Goal: Task Accomplishment & Management: Use online tool/utility

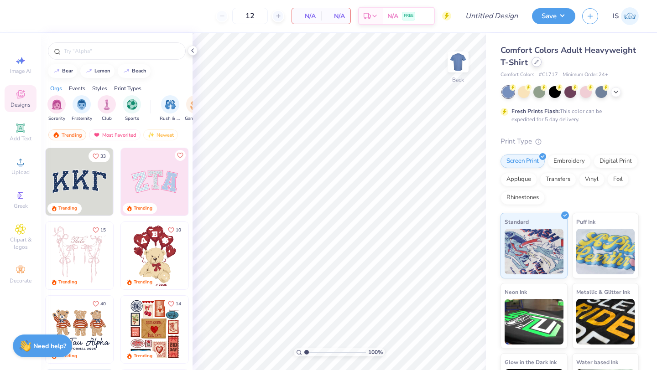
click at [539, 62] on div at bounding box center [536, 62] width 10 height 10
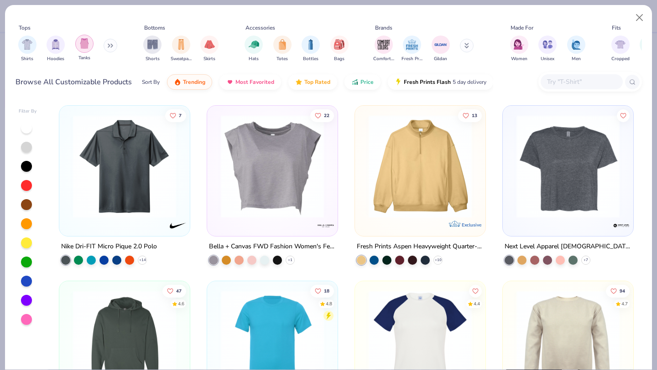
click at [83, 43] on img "filter for Tanks" at bounding box center [84, 43] width 10 height 10
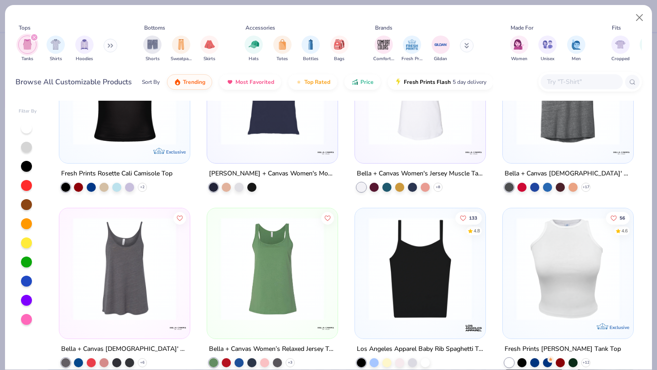
scroll to position [1758, 0]
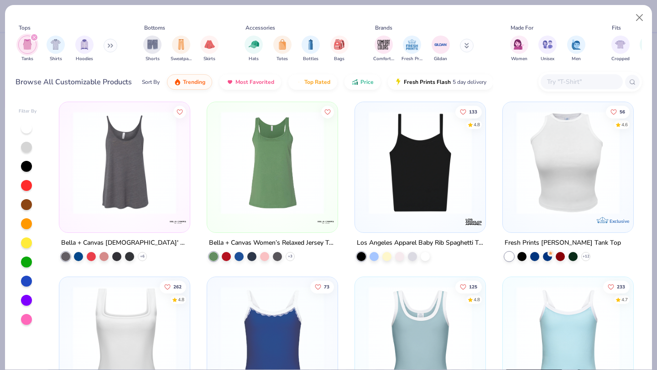
click at [391, 168] on img at bounding box center [420, 162] width 112 height 103
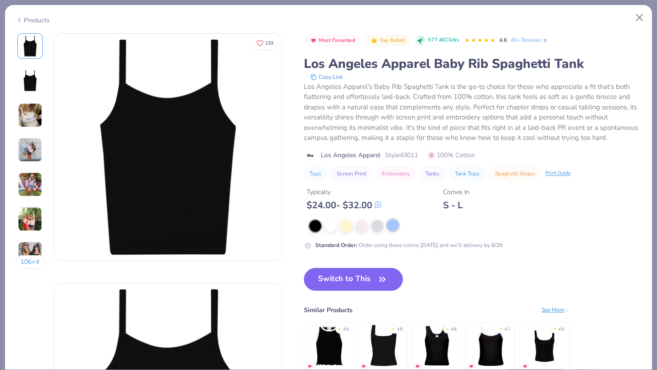
click at [397, 228] on div at bounding box center [393, 225] width 12 height 12
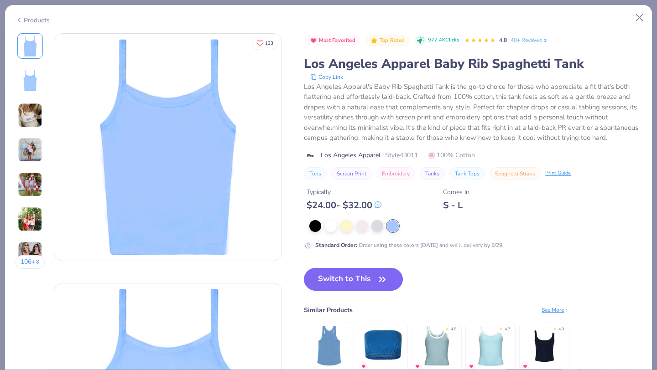
click at [34, 153] on img at bounding box center [30, 150] width 25 height 25
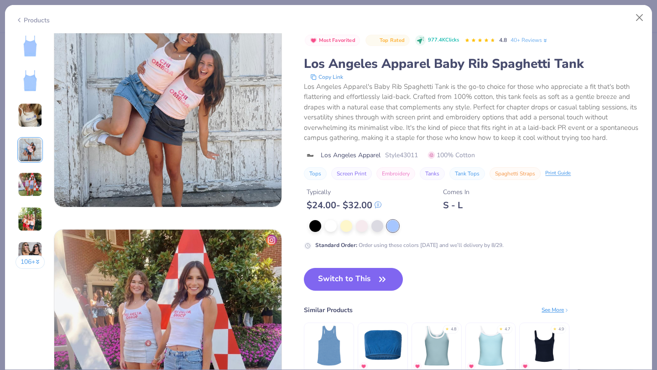
scroll to position [822, 0]
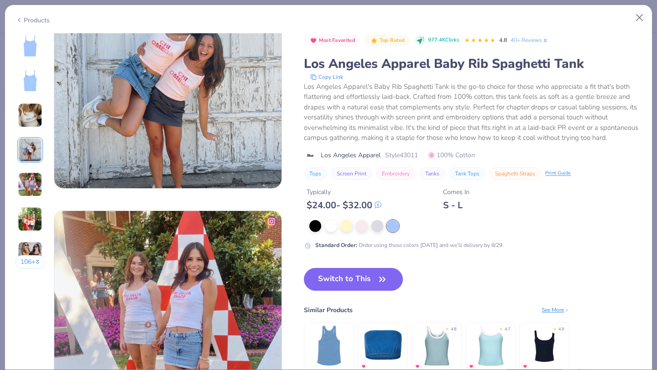
click at [560, 354] on img at bounding box center [544, 345] width 43 height 43
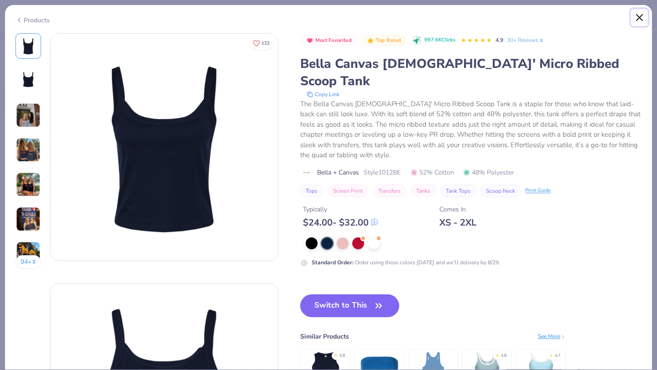
click at [640, 20] on button "Close" at bounding box center [639, 17] width 17 height 17
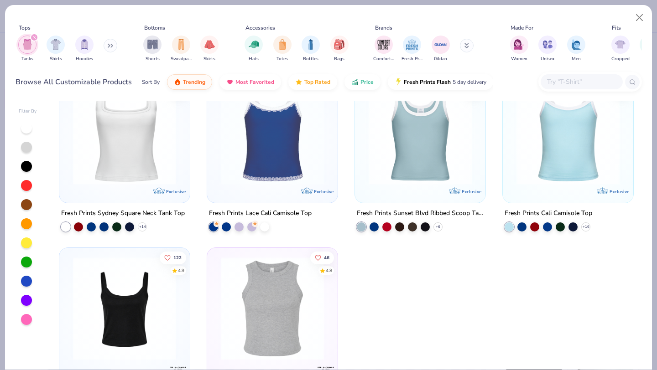
scroll to position [2016, 0]
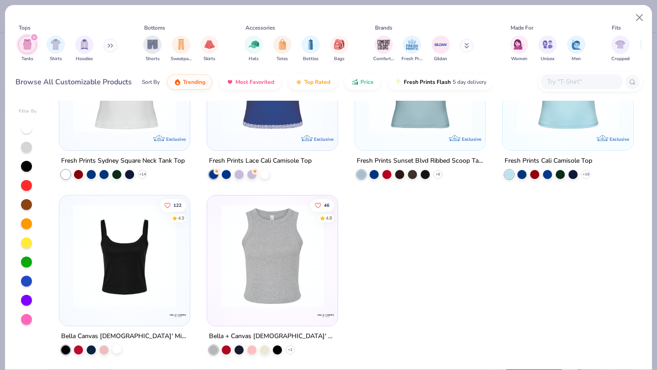
click at [119, 351] on div at bounding box center [116, 349] width 9 height 9
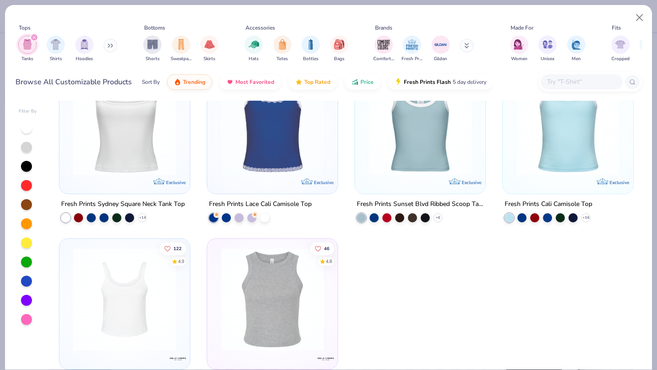
scroll to position [1925, 0]
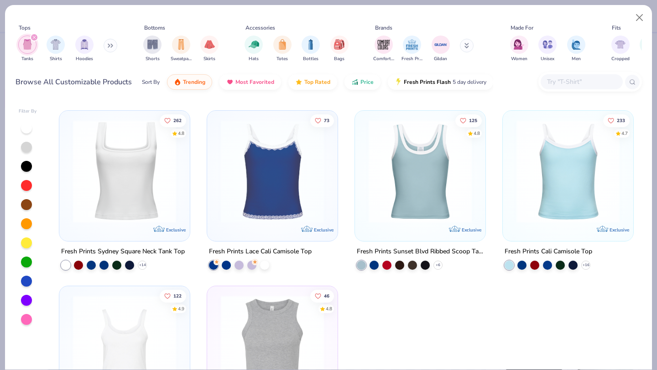
click at [552, 159] on img at bounding box center [568, 171] width 112 height 103
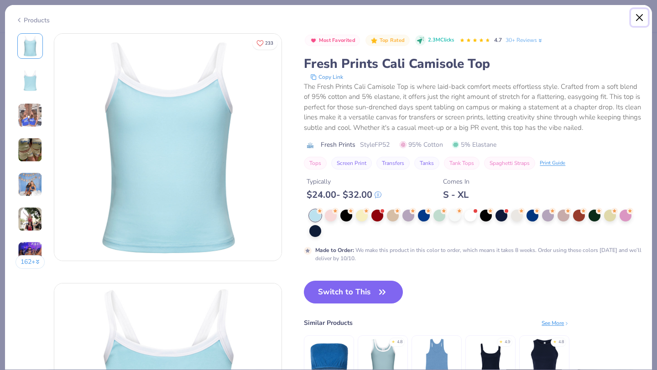
click at [637, 21] on button "Close" at bounding box center [639, 17] width 17 height 17
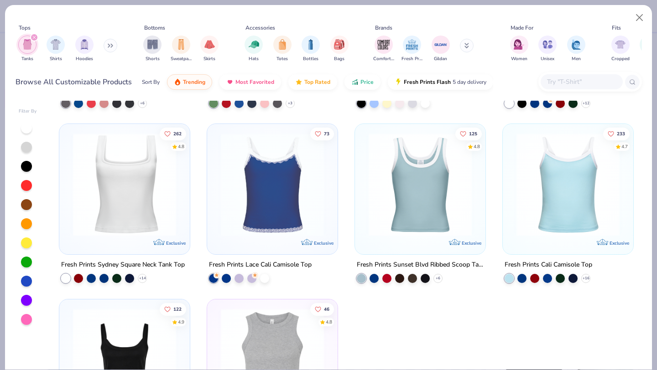
scroll to position [1876, 0]
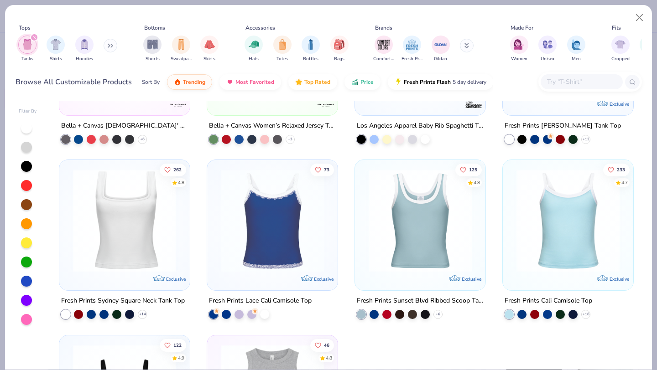
click at [173, 233] on img at bounding box center [124, 220] width 112 height 103
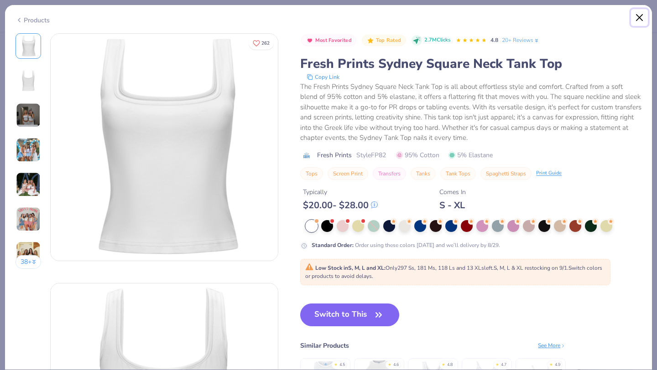
click at [636, 21] on button "Close" at bounding box center [639, 17] width 17 height 17
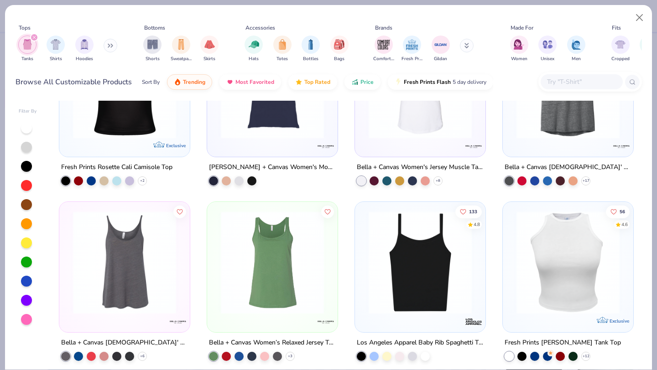
scroll to position [1655, 0]
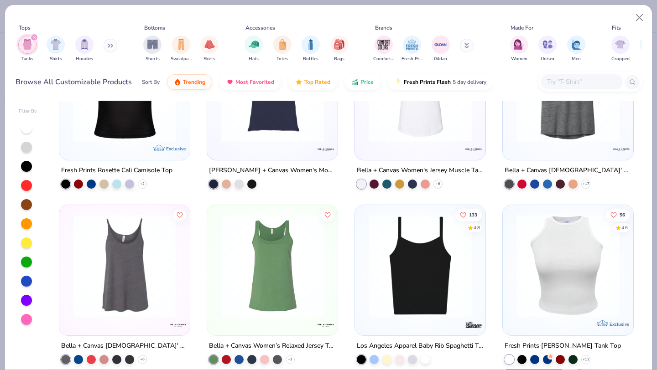
click at [416, 264] on img at bounding box center [420, 265] width 112 height 103
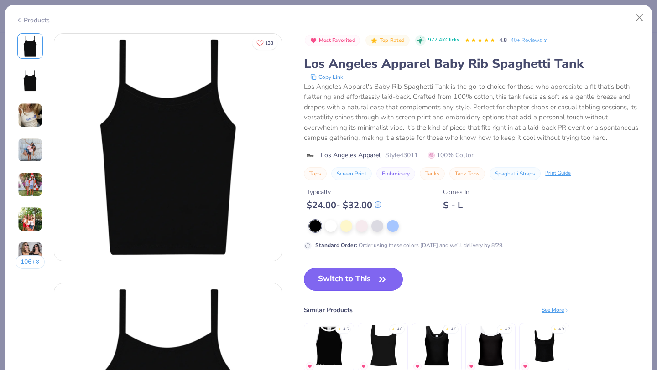
click at [364, 277] on button "Switch to This" at bounding box center [353, 279] width 99 height 23
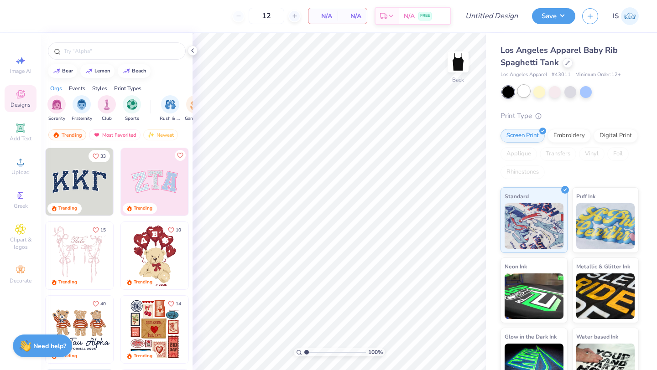
click at [527, 91] on div at bounding box center [524, 91] width 12 height 12
click at [21, 64] on icon at bounding box center [20, 60] width 11 height 11
select select "4"
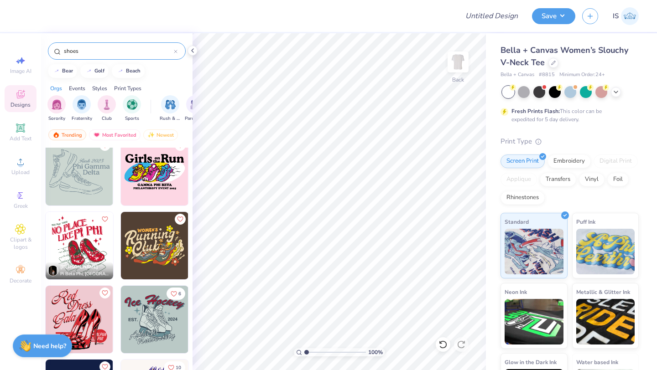
scroll to position [75, 0]
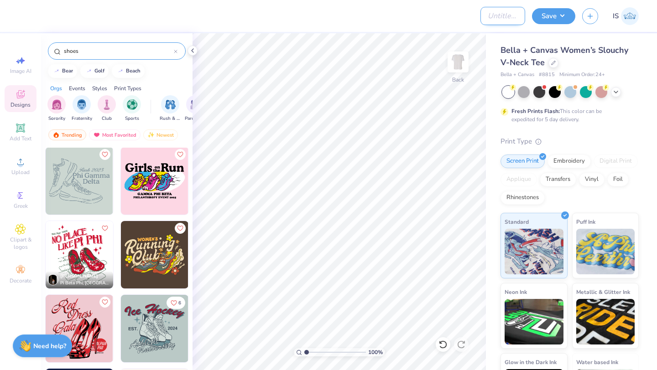
click at [489, 23] on input "Design Title" at bounding box center [502, 16] width 45 height 18
type input "A"
type input "Walk a Mile Philo Shirt Fall 25"
click at [555, 72] on div "Bella + Canvas # 8815 Minimum Order: 24 +" at bounding box center [569, 75] width 138 height 8
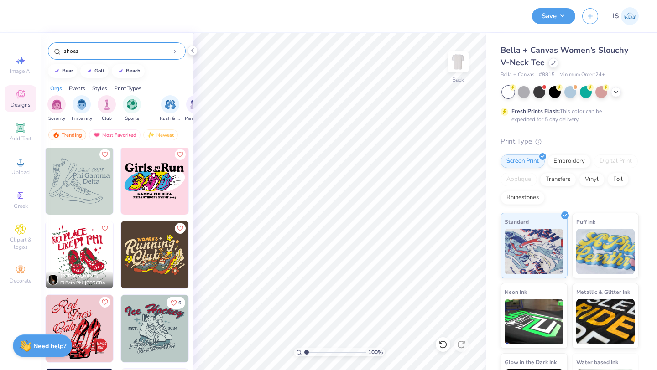
scroll to position [0, 0]
click at [62, 194] on img at bounding box center [79, 180] width 67 height 67
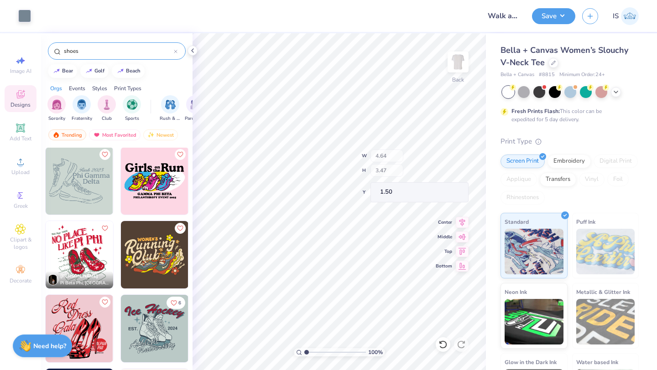
type input "4.64"
type input "3.47"
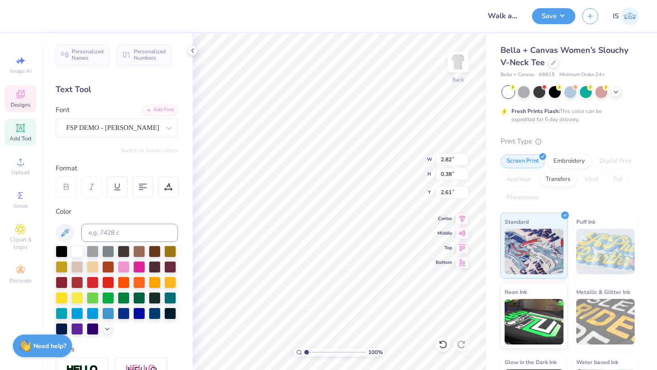
type textarea "P"
type textarea "A"
type textarea "Alpha Chi"
type input "1.25"
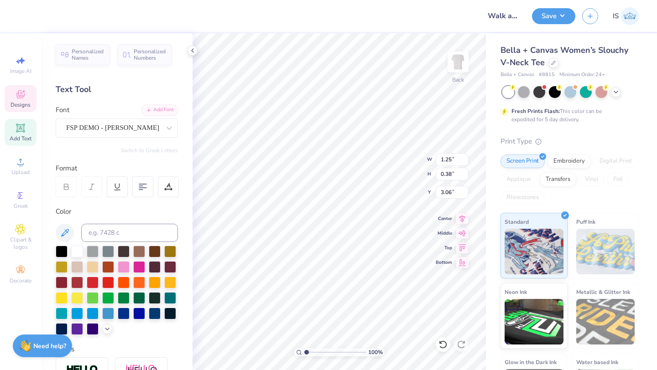
type input "3.06"
type textarea "Omega"
type input "1.96"
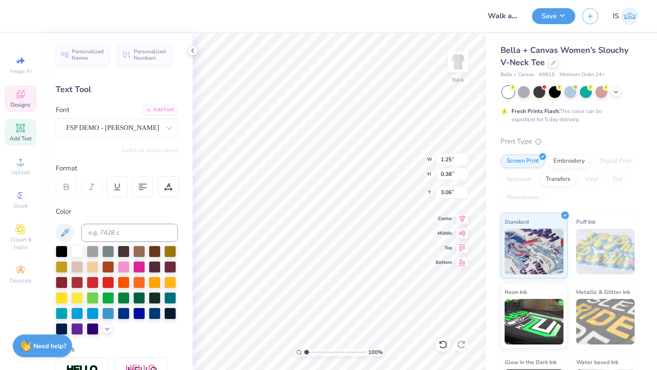
type input "0.32"
type input "2.21"
type textarea "R"
type textarea "Axo"
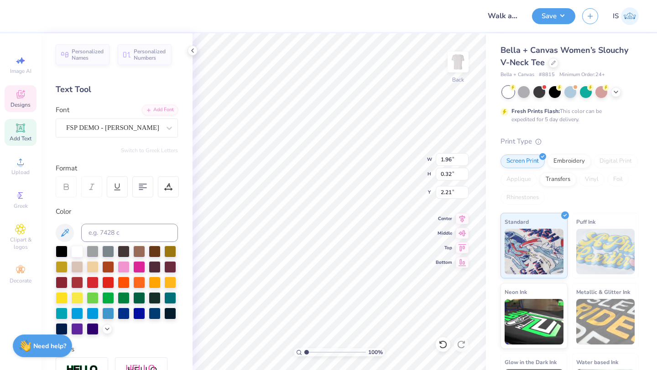
type input "2.35"
type input "0.48"
type input "2.56"
type textarea "Walk A"
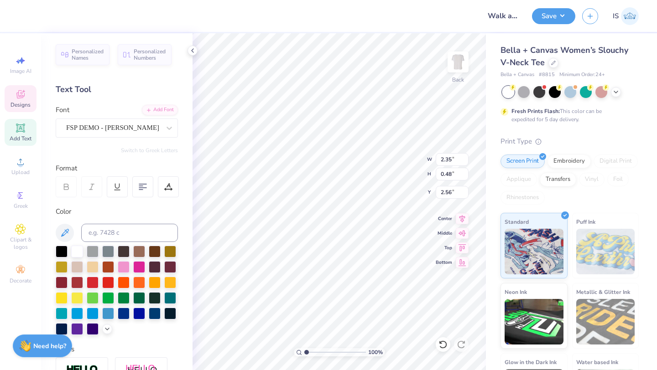
type input "1.71"
type input "0.46"
type input "3.02"
type textarea "Mila"
type input "0.72"
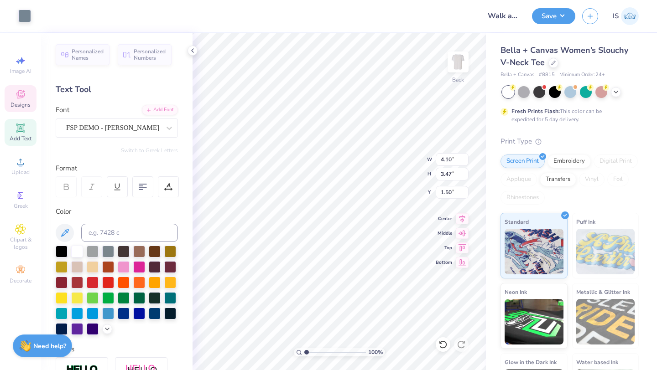
type input "0.30"
type input "2.30"
type input "1.42"
type input "0.60"
type input "2.01"
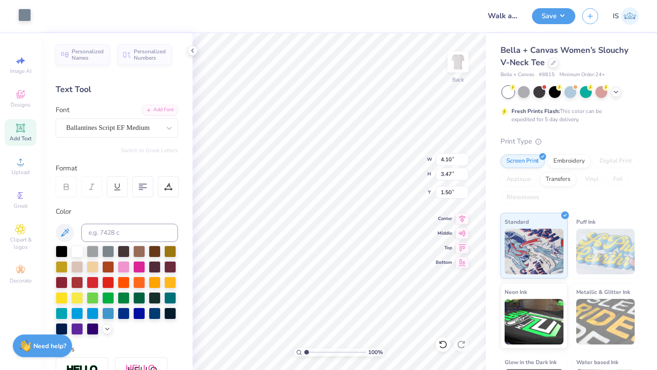
click at [25, 14] on div at bounding box center [24, 15] width 13 height 13
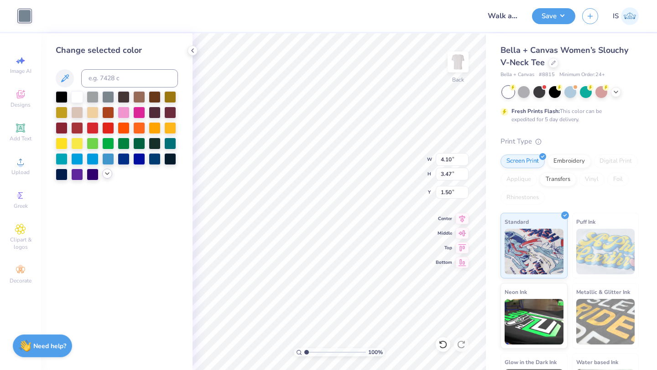
click at [105, 171] on icon at bounding box center [107, 173] width 7 height 7
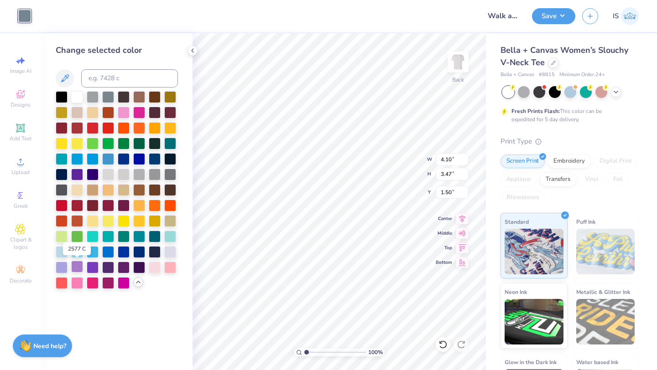
click at [78, 266] on div at bounding box center [77, 267] width 12 height 12
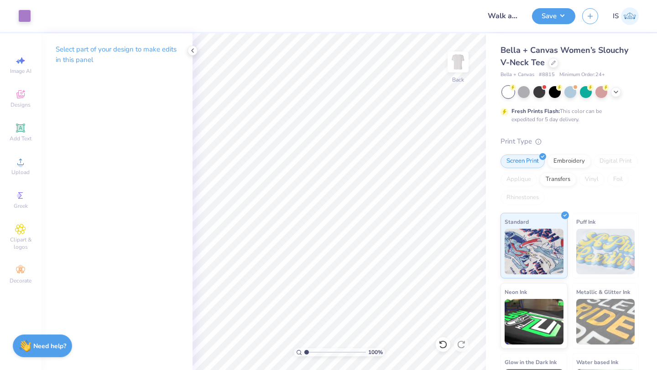
click at [525, 18] on div "Art colors Design Title Walk a Mile Philo Shirt Fall 25 Save IS" at bounding box center [328, 16] width 657 height 32
click at [537, 17] on button "Save" at bounding box center [553, 15] width 43 height 16
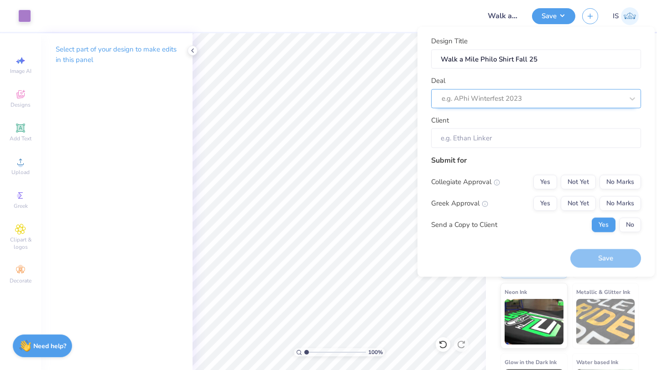
click at [507, 98] on div at bounding box center [532, 99] width 182 height 12
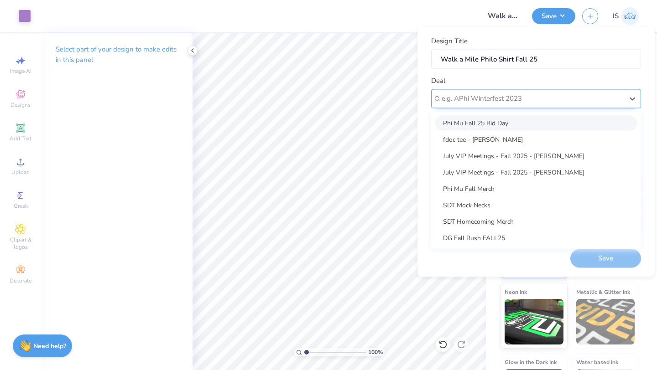
type input "x"
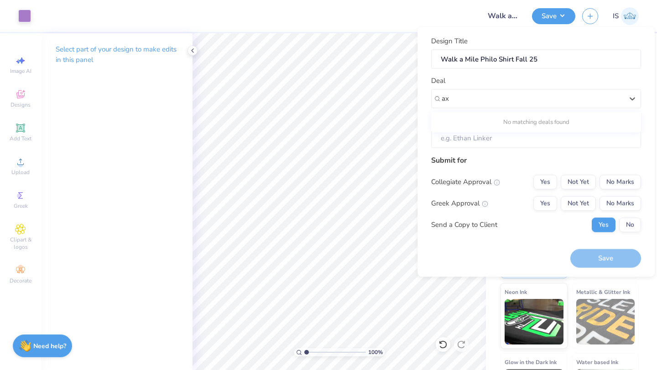
type input "a"
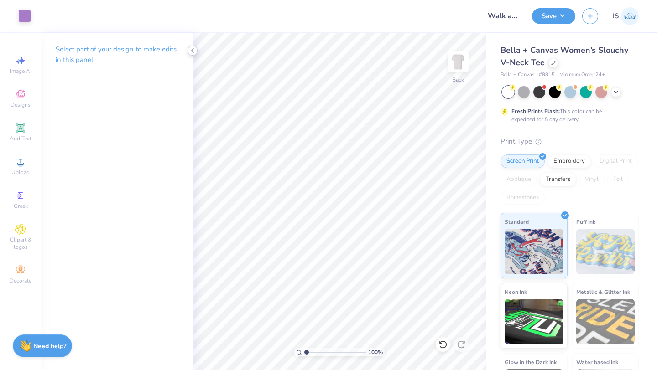
click at [195, 48] on icon at bounding box center [192, 50] width 7 height 7
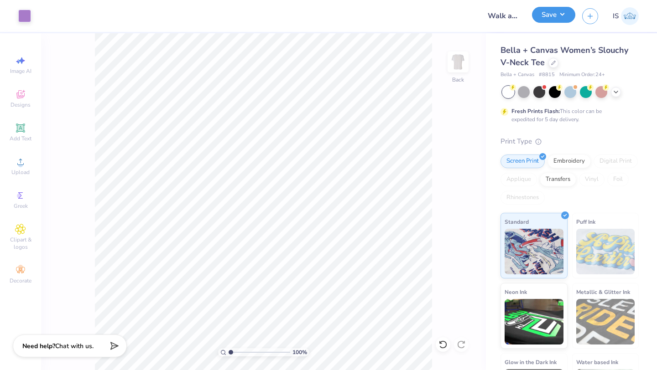
click at [550, 19] on button "Save" at bounding box center [553, 15] width 43 height 16
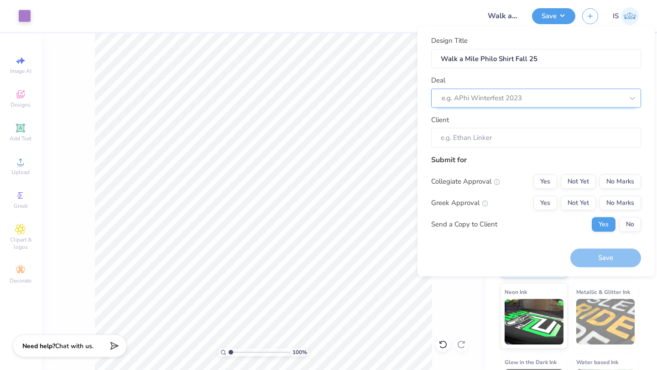
click at [509, 93] on div at bounding box center [532, 98] width 182 height 12
type input "axo"
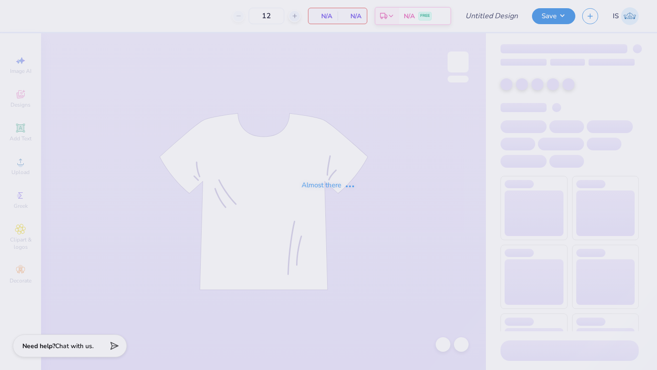
type input "Phi Mu Tank"
type input "70"
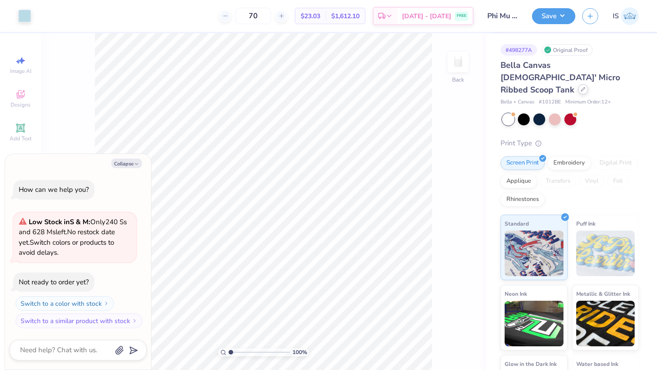
click at [578, 84] on div at bounding box center [583, 89] width 10 height 10
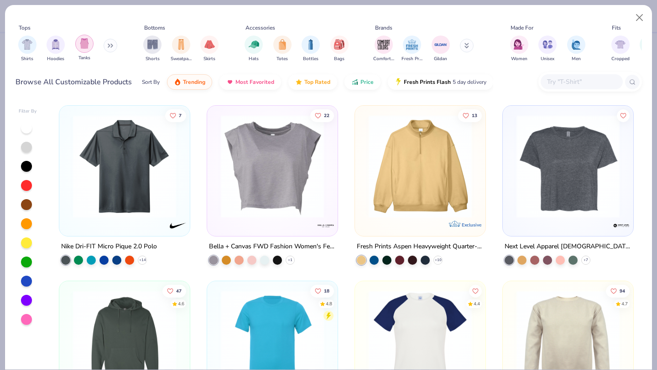
click at [85, 44] on img "filter for Tanks" at bounding box center [84, 43] width 10 height 10
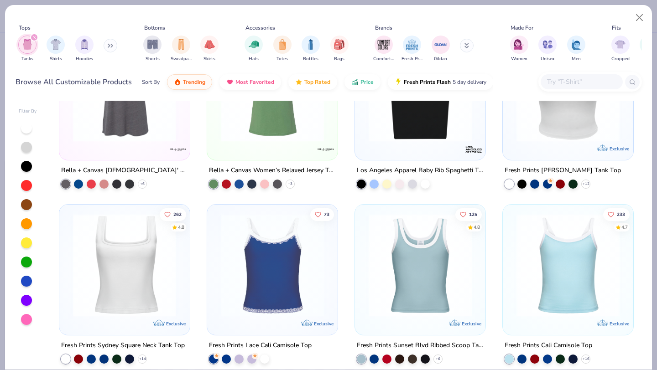
scroll to position [1820, 0]
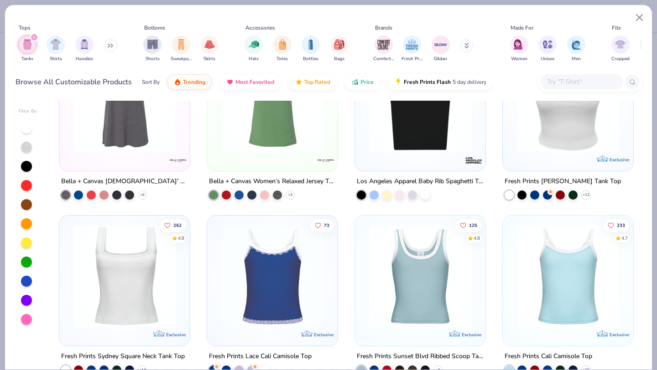
click at [395, 156] on div at bounding box center [419, 103] width 121 height 117
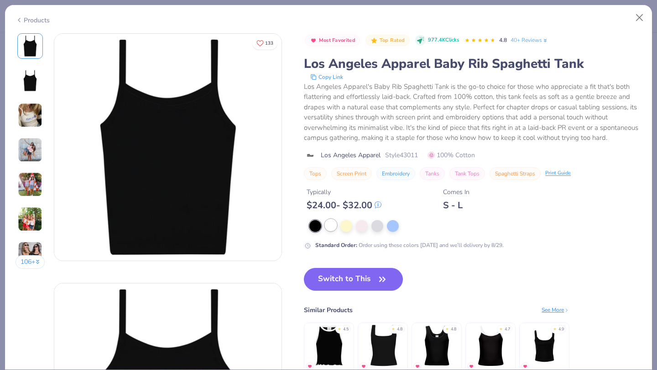
click at [332, 227] on div at bounding box center [331, 225] width 12 height 12
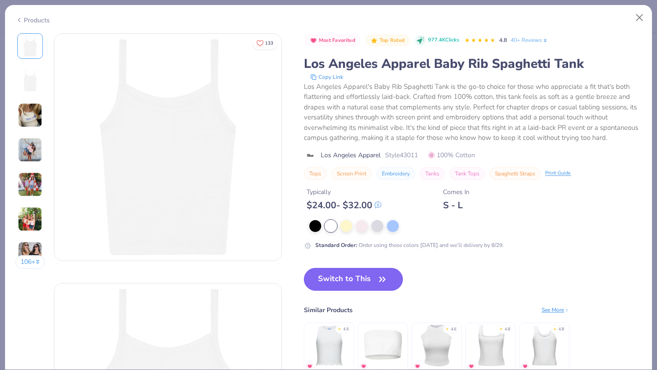
click at [344, 276] on button "Switch to This" at bounding box center [353, 279] width 99 height 23
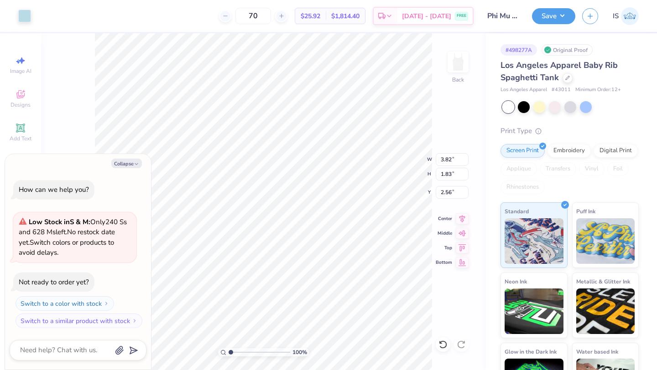
type textarea "x"
type input "5.81"
type input "2.78"
type input "1.61"
click at [461, 219] on icon at bounding box center [462, 218] width 6 height 8
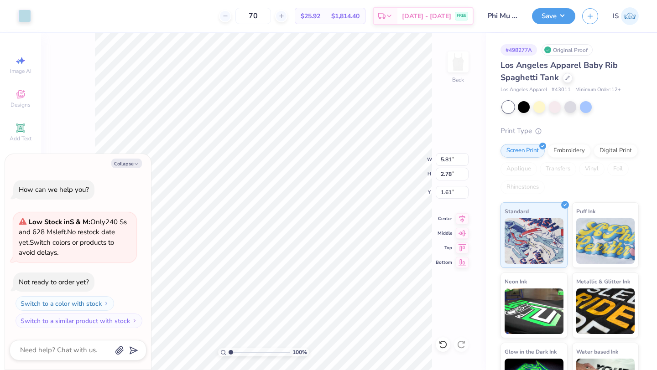
type textarea "x"
type input "2.49"
click at [126, 166] on button "Collapse" at bounding box center [126, 164] width 31 height 10
type textarea "x"
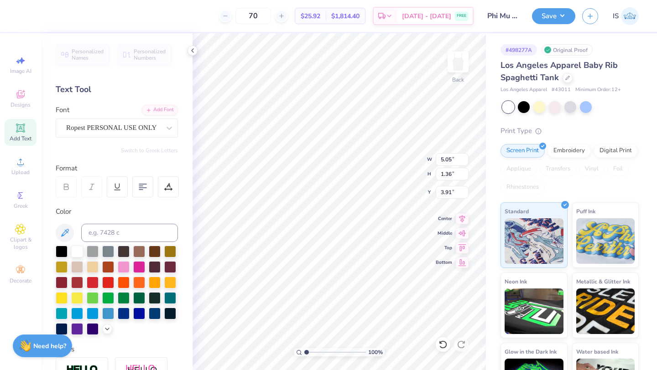
type input "3.61"
click at [31, 98] on div "Designs" at bounding box center [21, 98] width 32 height 27
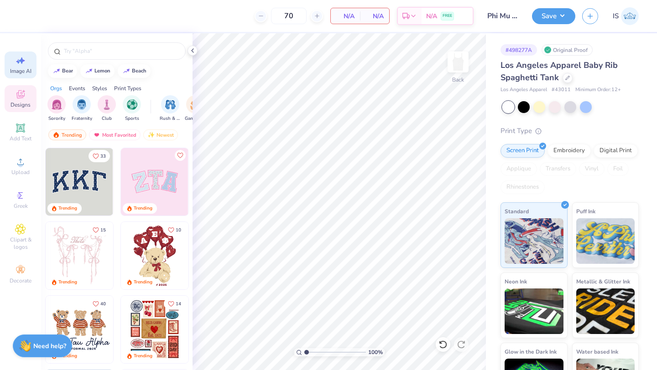
click at [21, 64] on icon at bounding box center [20, 60] width 11 height 11
select select "4"
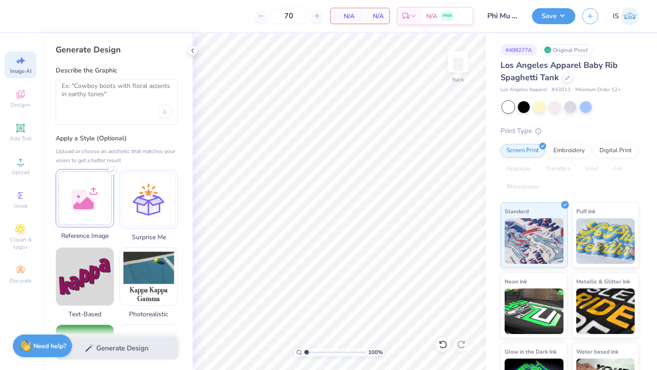
click at [98, 215] on div at bounding box center [85, 198] width 58 height 58
click at [113, 95] on textarea at bounding box center [117, 93] width 110 height 23
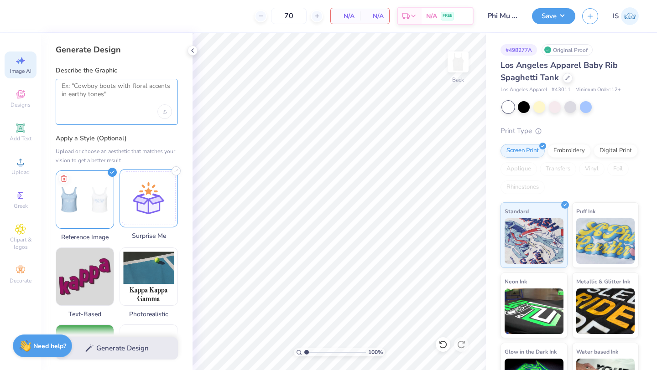
scroll to position [12, 0]
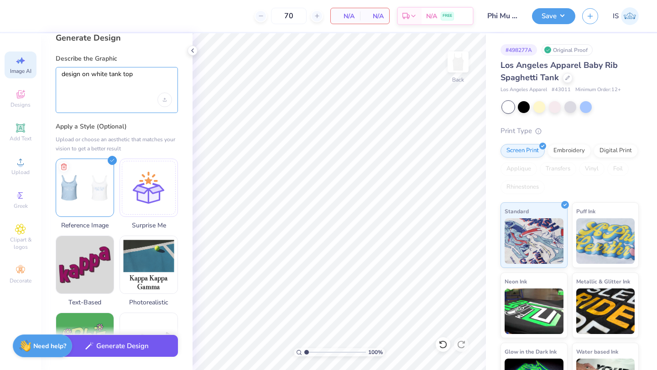
type textarea "design on white tank top"
click at [116, 344] on button "Generate Design" at bounding box center [117, 346] width 122 height 22
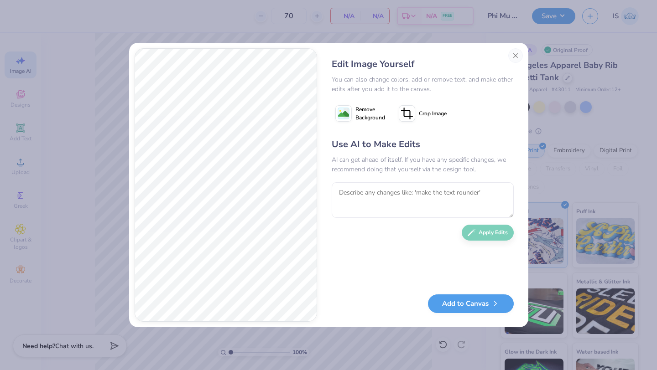
click at [513, 63] on div "Edit Image Yourself You can also change colors, add or remove text, and make ot…" at bounding box center [422, 185] width 200 height 274
click at [513, 61] on button "Close" at bounding box center [515, 55] width 15 height 15
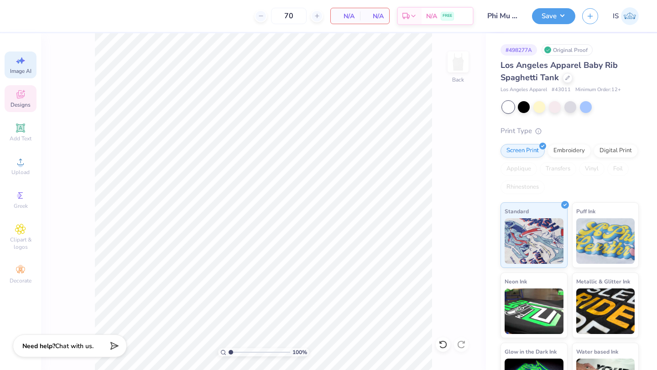
click at [24, 91] on icon at bounding box center [20, 94] width 11 height 11
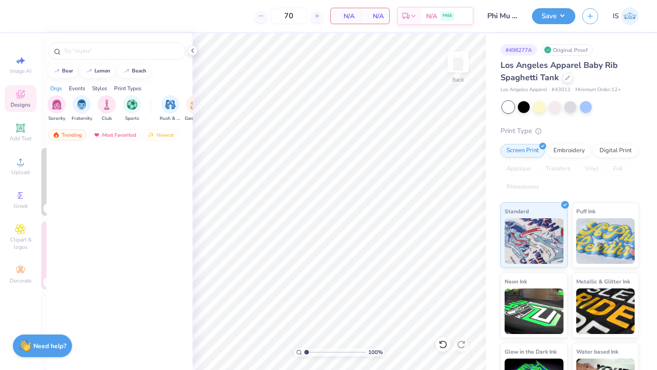
scroll to position [0, 0]
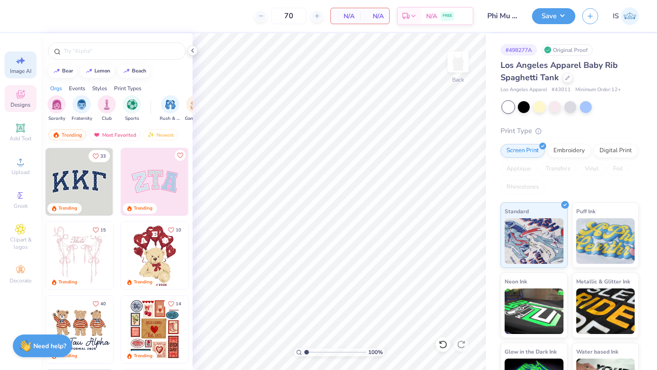
click at [10, 71] on span "Image AI" at bounding box center [20, 70] width 21 height 7
select select "4"
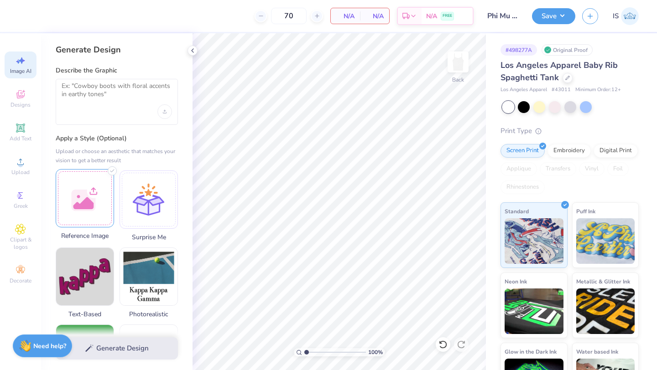
click at [90, 224] on div at bounding box center [85, 198] width 58 height 58
click at [112, 95] on textarea at bounding box center [117, 93] width 110 height 23
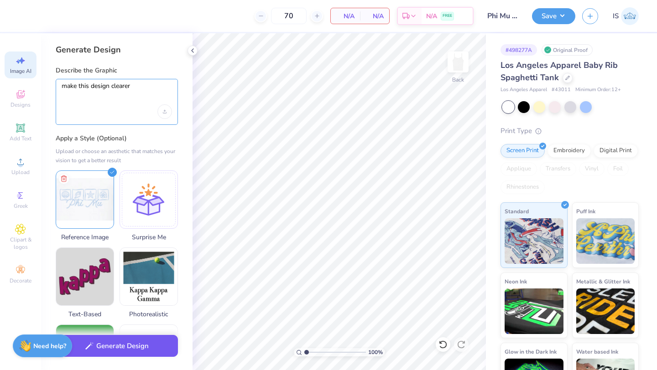
type textarea "make this design clearer"
click at [126, 349] on button "Generate Design" at bounding box center [117, 346] width 122 height 22
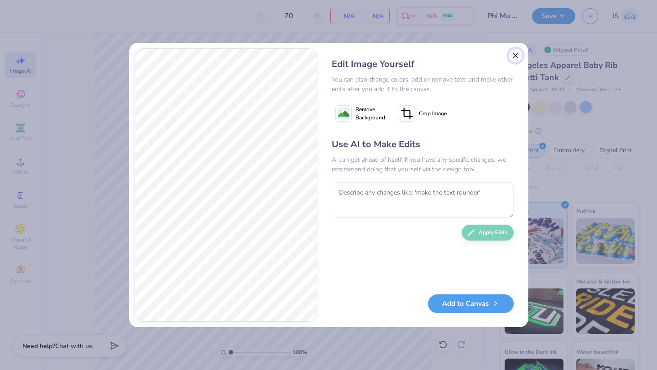
click at [515, 54] on button "Close" at bounding box center [515, 55] width 15 height 15
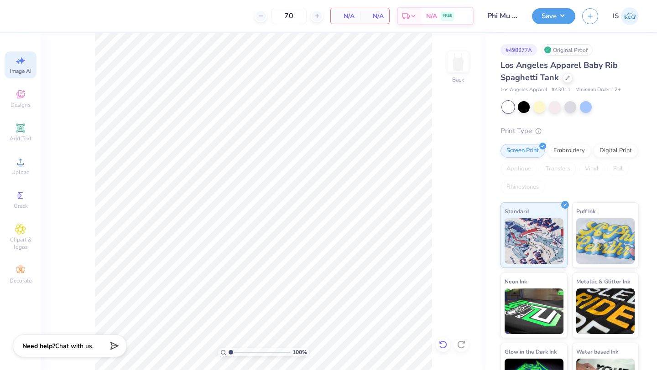
click at [443, 347] on icon at bounding box center [442, 344] width 9 height 9
click at [463, 344] on icon at bounding box center [460, 344] width 9 height 9
click at [437, 298] on div "100 % Back" at bounding box center [263, 201] width 445 height 337
click at [19, 72] on span "Image AI" at bounding box center [20, 70] width 21 height 7
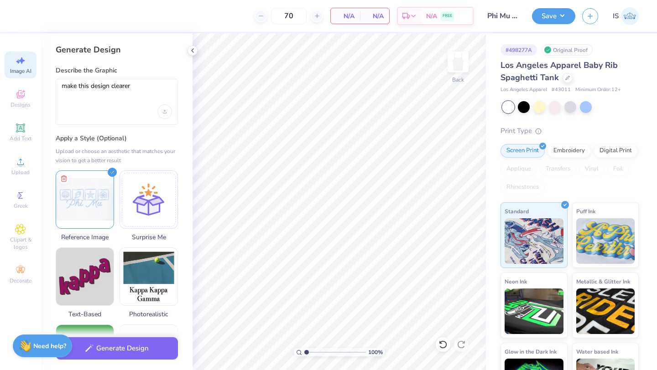
scroll to position [0, 0]
click at [21, 102] on span "Designs" at bounding box center [20, 104] width 20 height 7
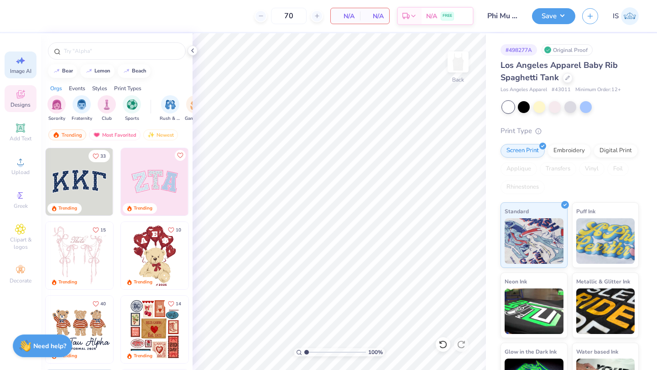
click at [18, 78] on div "Image AI" at bounding box center [21, 65] width 32 height 27
select select "4"
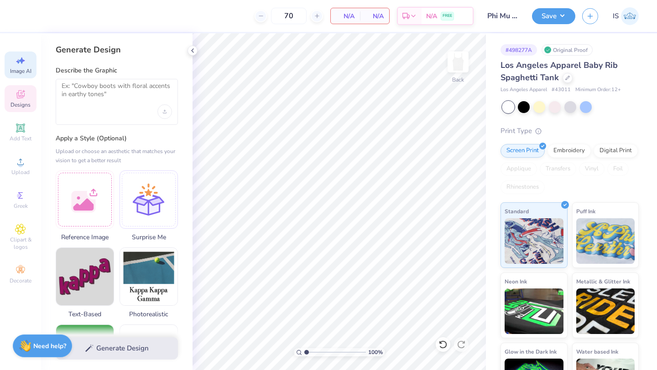
click at [24, 108] on span "Designs" at bounding box center [20, 104] width 20 height 7
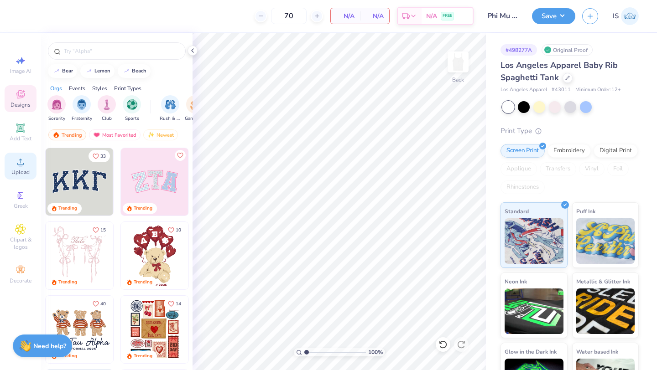
click at [26, 169] on span "Upload" at bounding box center [20, 172] width 18 height 7
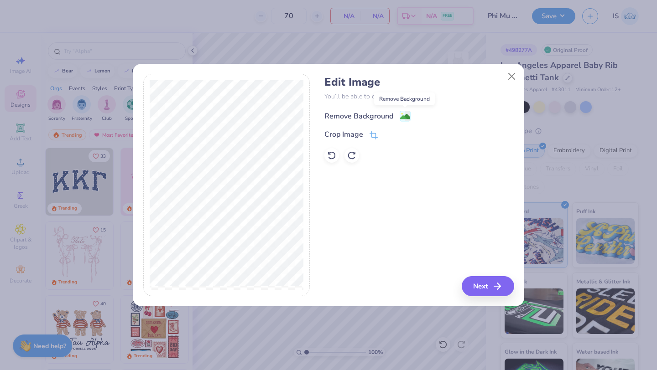
click at [400, 114] on rect at bounding box center [405, 116] width 10 height 10
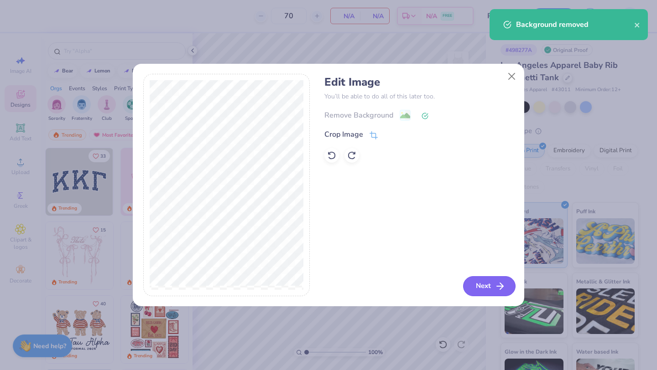
click at [482, 292] on button "Next" at bounding box center [489, 286] width 52 height 20
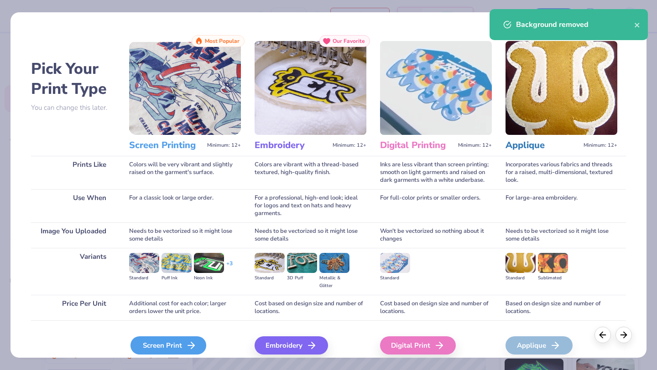
click at [192, 341] on icon at bounding box center [191, 345] width 11 height 11
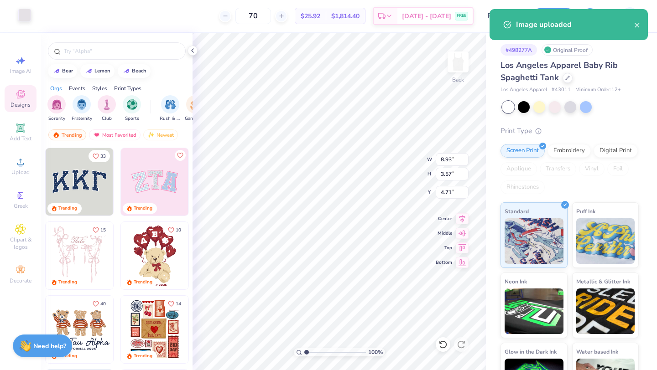
click at [20, 13] on div at bounding box center [24, 15] width 13 height 13
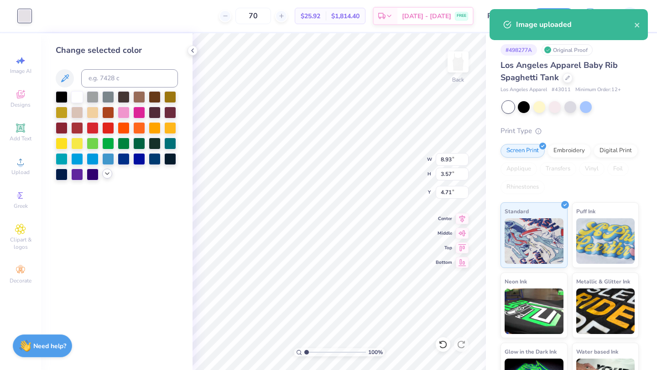
click at [107, 175] on icon at bounding box center [107, 173] width 7 height 7
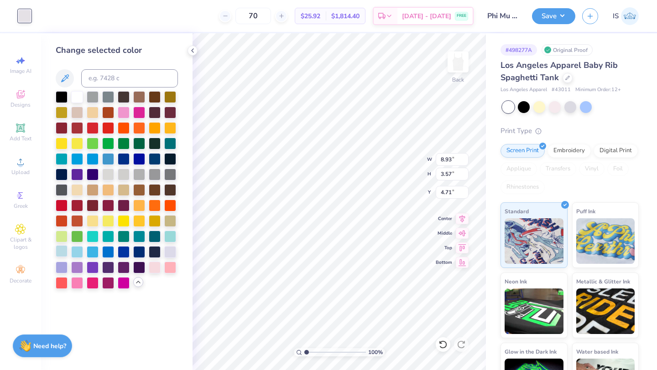
click at [62, 251] on div at bounding box center [62, 251] width 12 height 12
click at [74, 251] on div at bounding box center [77, 251] width 12 height 12
click at [63, 250] on div at bounding box center [62, 251] width 12 height 12
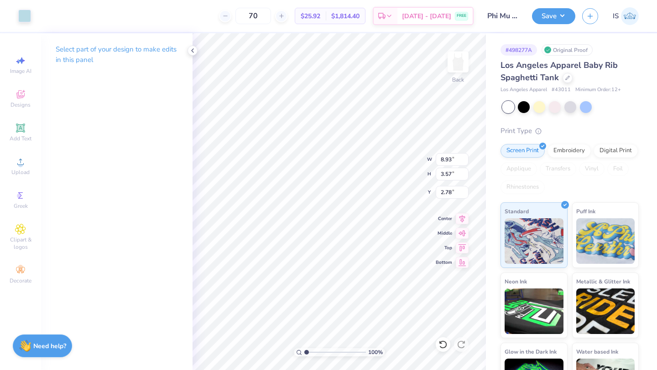
type input "2.78"
type input "7.16"
type input "2.86"
click at [459, 218] on icon at bounding box center [462, 217] width 13 height 11
type input "2.36"
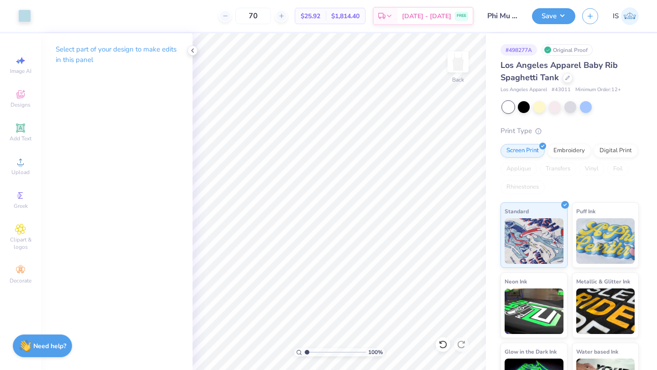
type textarea "x"
type input "3.11"
type textarea "x"
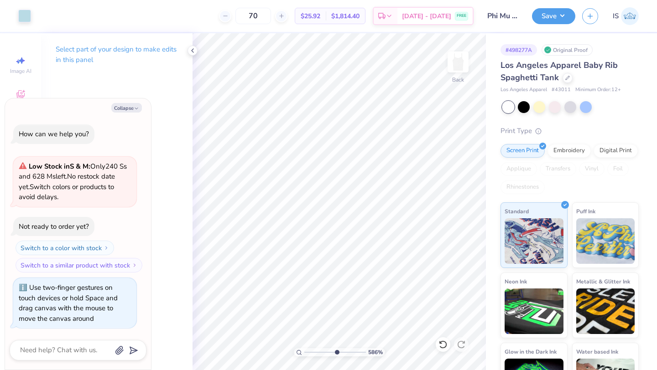
drag, startPoint x: 306, startPoint y: 353, endPoint x: 336, endPoint y: 353, distance: 30.1
type input "5.86"
click at [336, 353] on input "range" at bounding box center [335, 352] width 62 height 8
click at [192, 52] on polyline at bounding box center [193, 51] width 2 height 4
type textarea "x"
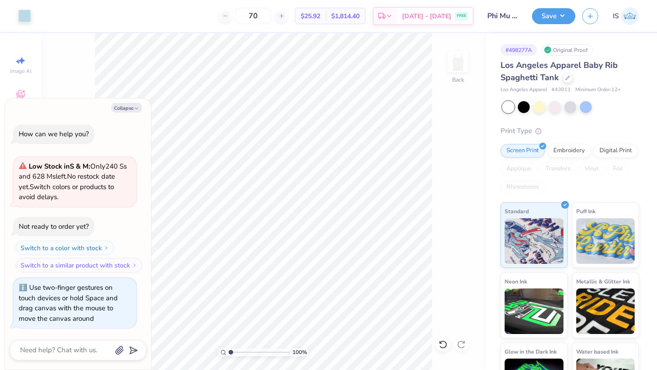
drag, startPoint x: 260, startPoint y: 353, endPoint x: 212, endPoint y: 353, distance: 48.8
type input "1"
click at [228, 353] on input "range" at bounding box center [259, 352] width 62 height 8
click at [118, 110] on button "Collapse" at bounding box center [126, 108] width 31 height 10
type textarea "x"
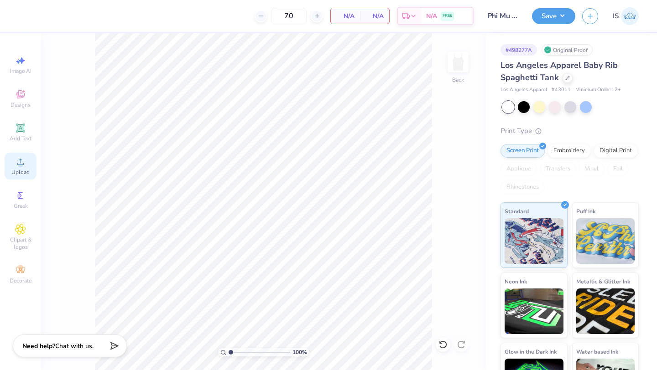
click at [23, 165] on icon at bounding box center [20, 161] width 11 height 11
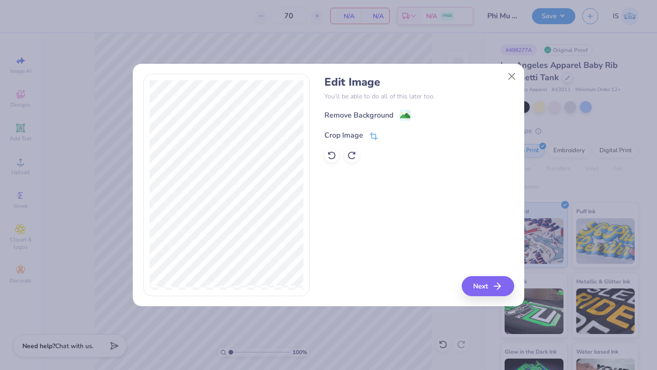
click at [365, 138] on div "Crop Image" at bounding box center [350, 135] width 53 height 11
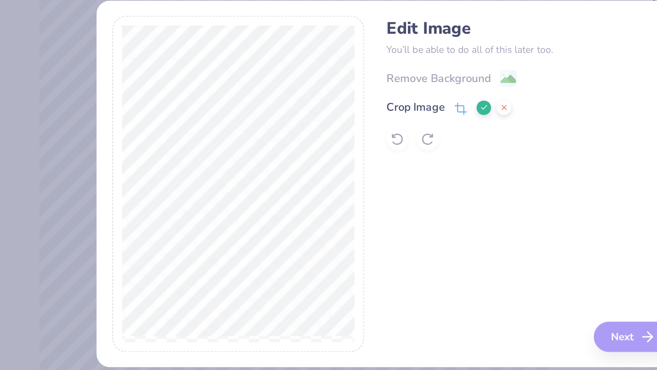
click at [386, 139] on button at bounding box center [389, 135] width 10 height 10
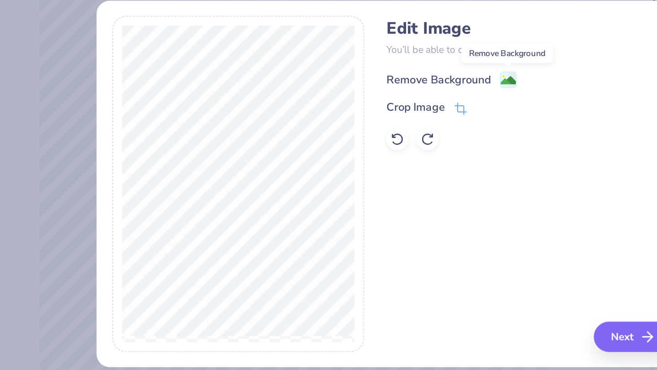
click at [405, 117] on image at bounding box center [405, 117] width 10 height 10
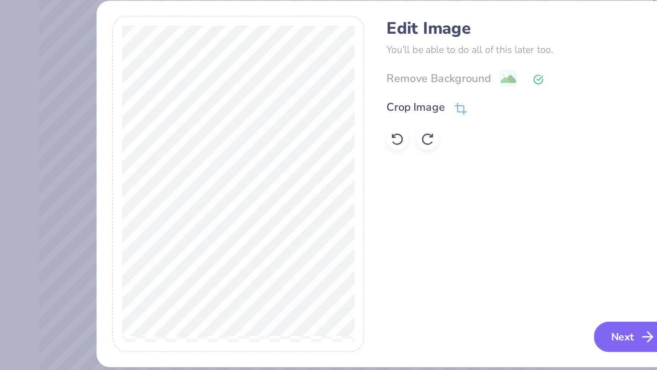
click at [485, 289] on button "Next" at bounding box center [488, 286] width 52 height 20
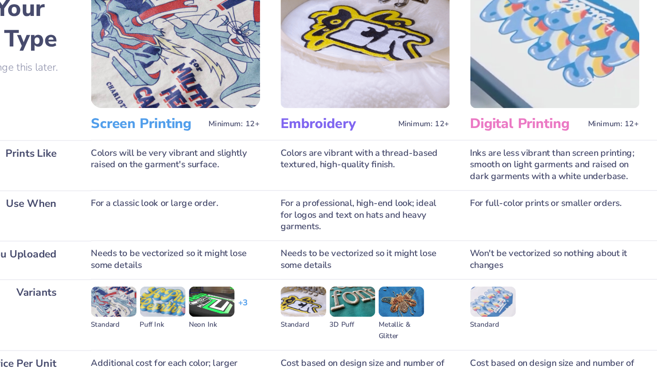
scroll to position [39, 0]
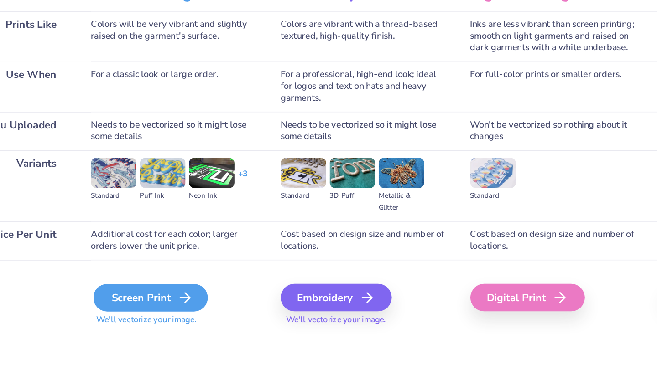
click at [166, 311] on div "Screen Print" at bounding box center [168, 307] width 76 height 18
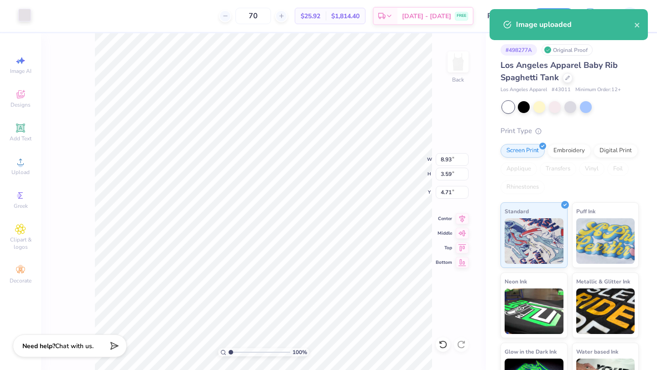
click at [25, 11] on div at bounding box center [24, 15] width 13 height 13
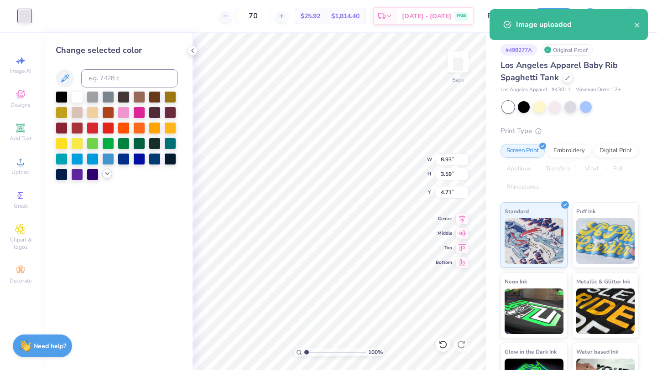
click at [105, 175] on icon at bounding box center [107, 173] width 7 height 7
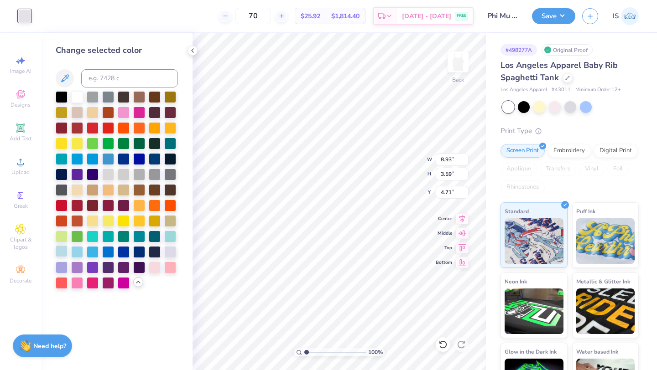
click at [61, 251] on div at bounding box center [62, 251] width 12 height 12
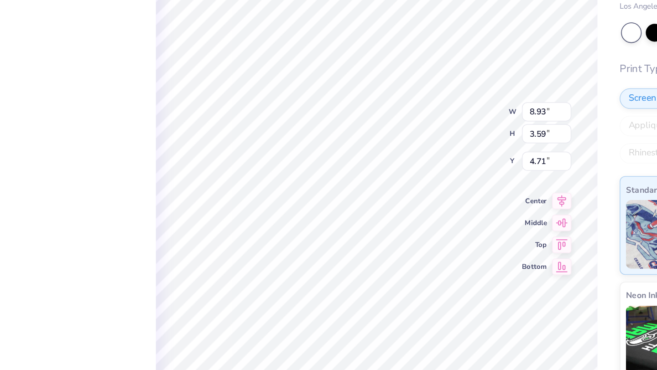
type input "7.14"
type input "2.87"
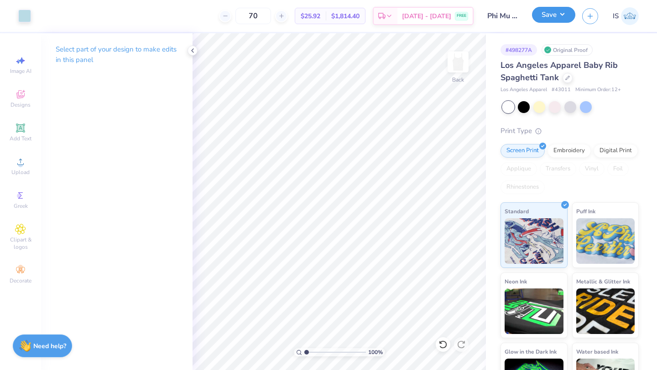
click at [550, 16] on button "Save" at bounding box center [553, 15] width 43 height 16
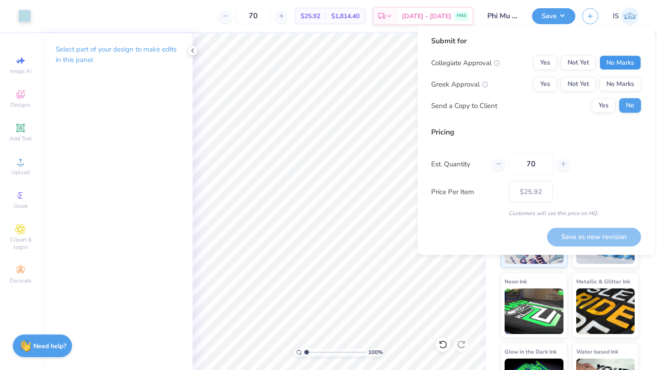
click at [622, 67] on button "No Marks" at bounding box center [619, 63] width 41 height 15
click at [571, 88] on button "Not Yet" at bounding box center [577, 84] width 35 height 15
click at [598, 104] on button "Yes" at bounding box center [603, 106] width 24 height 15
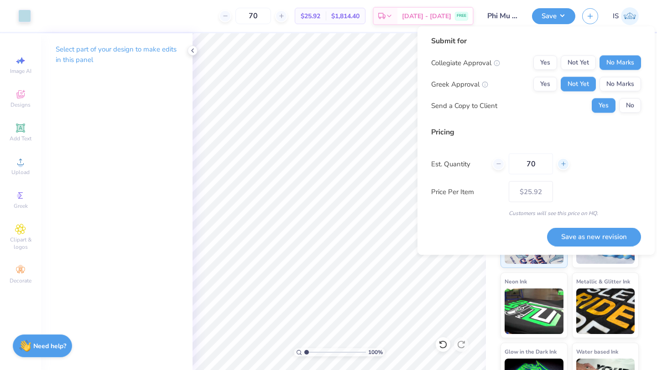
click at [563, 162] on icon at bounding box center [563, 164] width 6 height 6
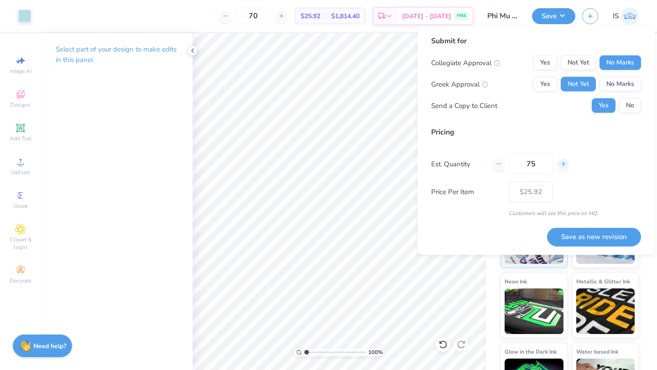
click at [563, 162] on icon at bounding box center [563, 164] width 6 height 6
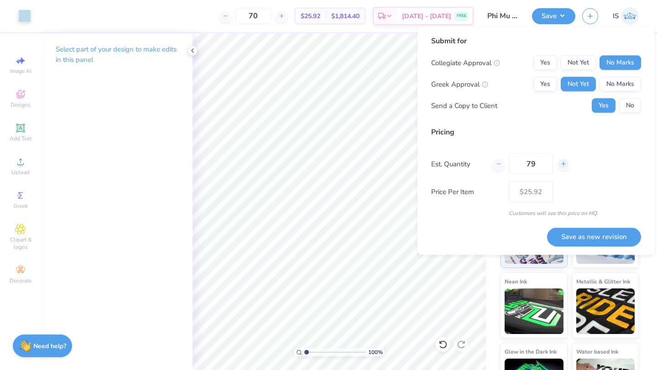
type input "80"
click at [536, 160] on input "80" at bounding box center [530, 164] width 44 height 21
type input "80"
type input "– –"
type input "8"
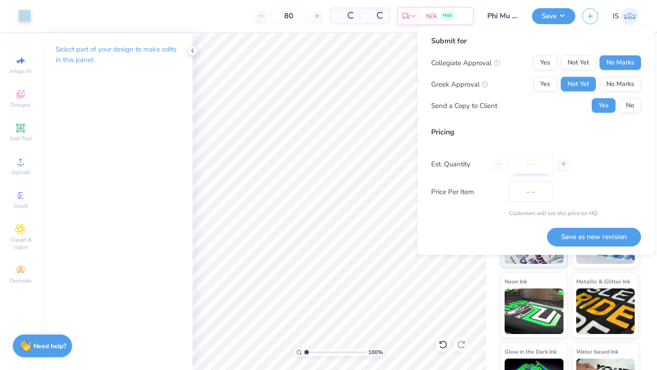
type input "$25.57"
type input "100"
type input "$24.92"
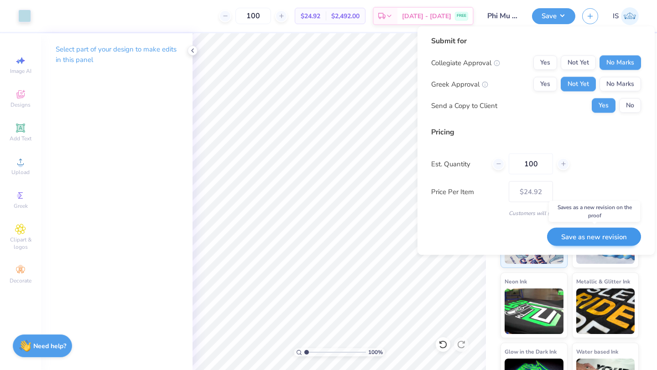
type input "100"
click at [588, 239] on button "Save as new revision" at bounding box center [594, 237] width 94 height 19
type input "$24.92"
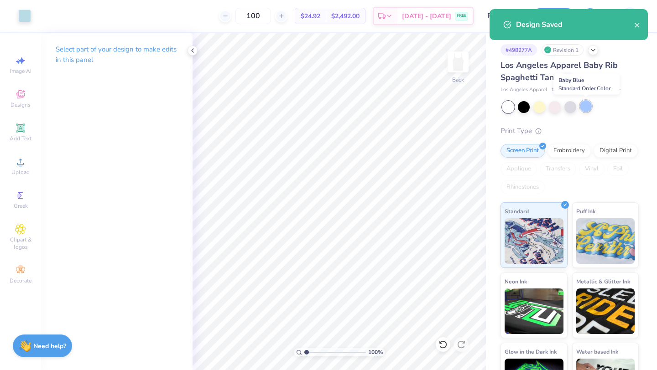
click at [585, 107] on div at bounding box center [586, 106] width 12 height 12
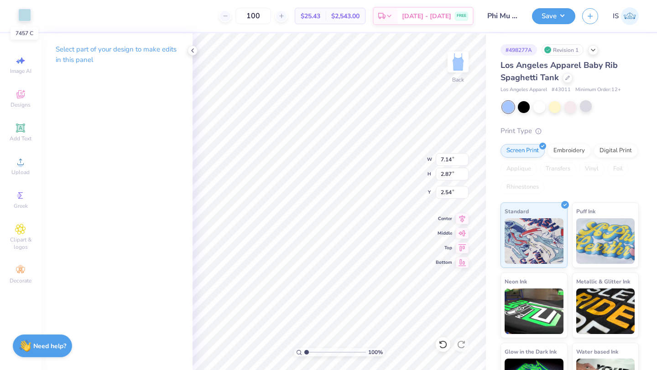
click at [25, 16] on div at bounding box center [24, 15] width 13 height 13
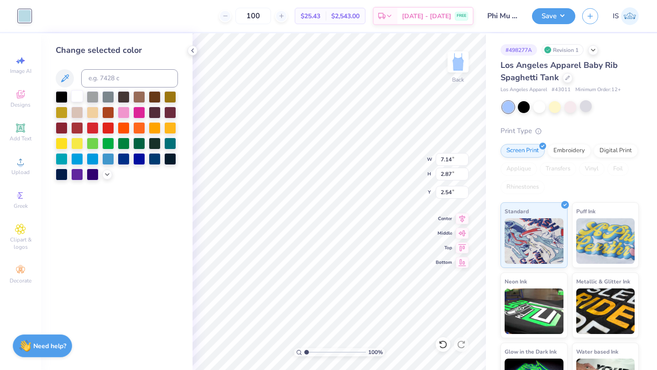
click at [76, 99] on div at bounding box center [77, 96] width 12 height 12
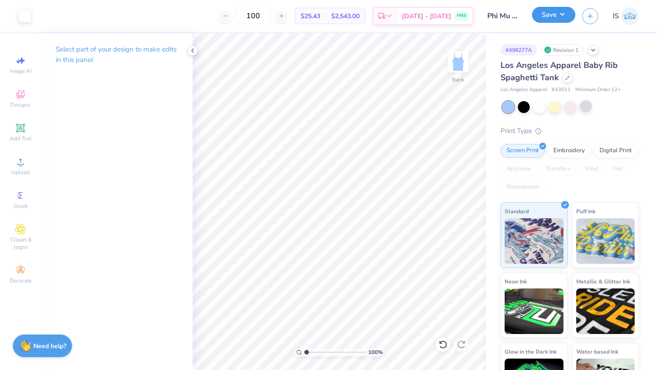
click at [546, 17] on button "Save" at bounding box center [553, 15] width 43 height 16
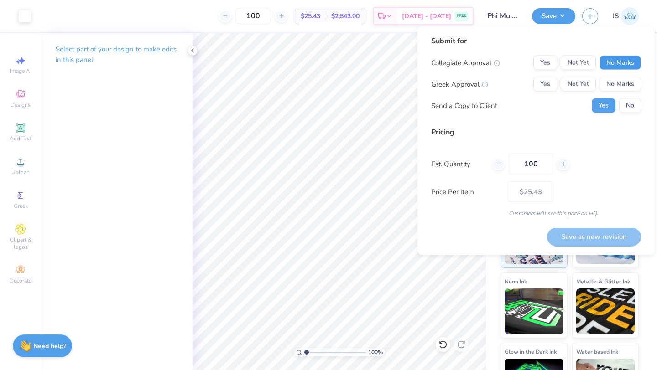
click at [616, 63] on button "No Marks" at bounding box center [619, 63] width 41 height 15
click at [576, 82] on button "Not Yet" at bounding box center [577, 84] width 35 height 15
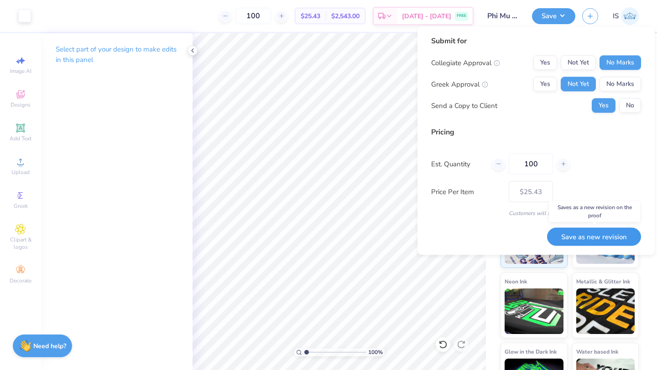
click at [588, 240] on button "Save as new revision" at bounding box center [594, 237] width 94 height 19
type input "$25.43"
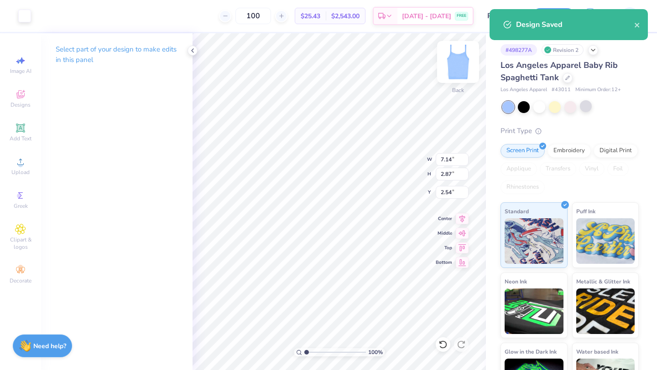
type input "3.27"
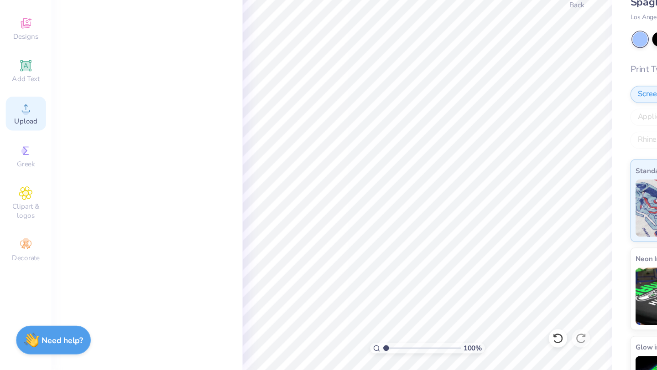
click at [18, 163] on icon at bounding box center [20, 161] width 11 height 11
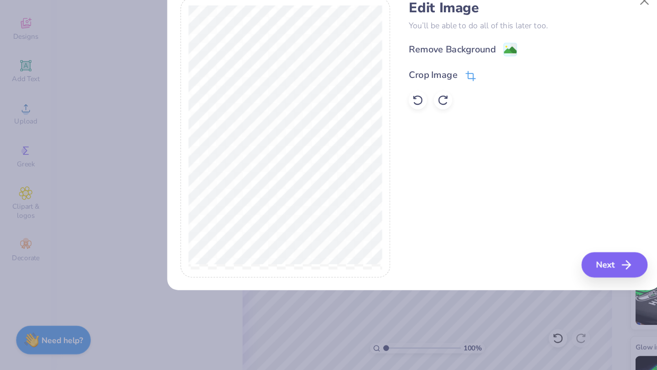
click at [368, 131] on div "Crop Image" at bounding box center [350, 135] width 53 height 11
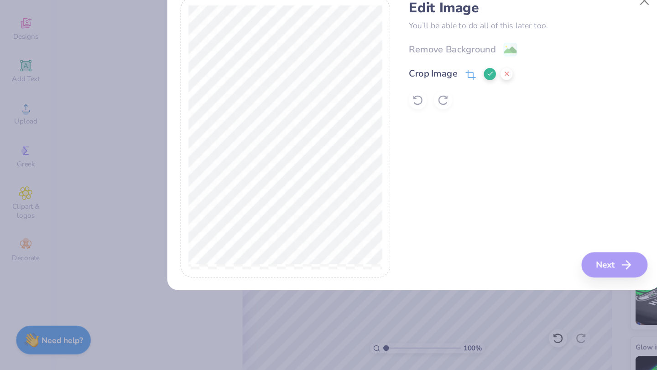
click at [389, 134] on polyline at bounding box center [389, 134] width 4 height 3
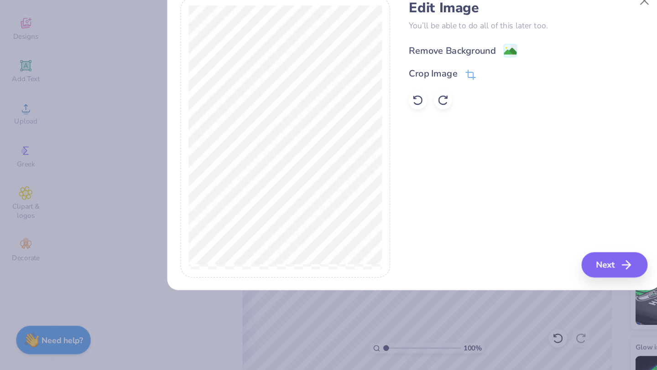
click at [405, 116] on image at bounding box center [405, 117] width 10 height 10
click at [475, 288] on button "Next" at bounding box center [489, 286] width 52 height 20
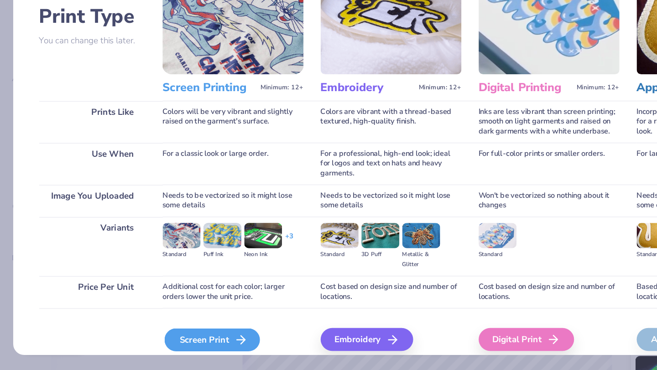
click at [151, 344] on div "Screen Print" at bounding box center [168, 346] width 76 height 18
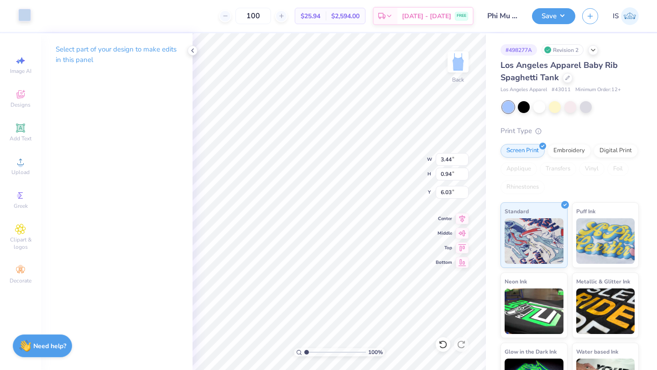
click at [25, 18] on div at bounding box center [24, 15] width 13 height 13
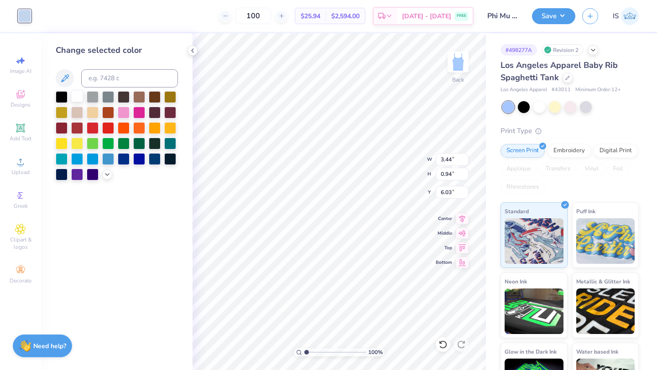
click at [77, 98] on div at bounding box center [77, 96] width 12 height 12
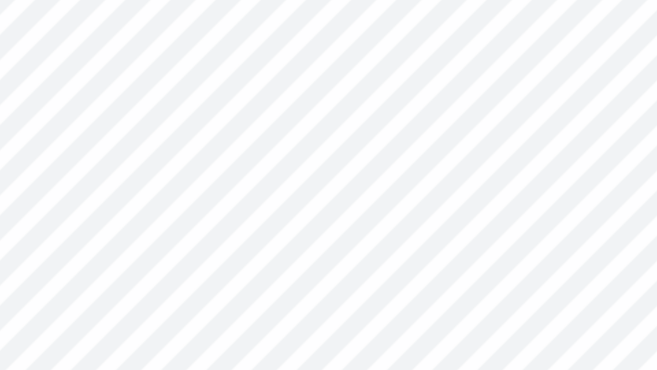
type input "6.29"
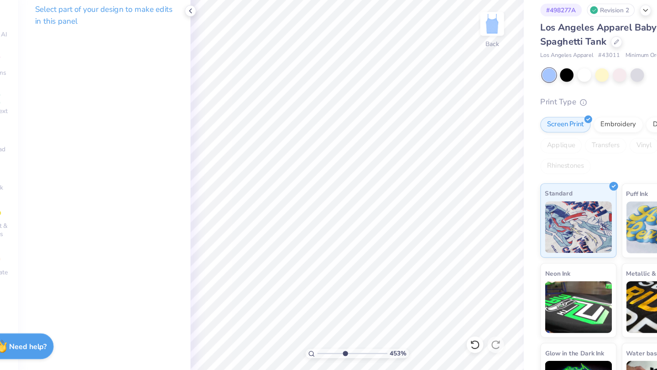
drag, startPoint x: 305, startPoint y: 352, endPoint x: 327, endPoint y: 352, distance: 22.8
type input "4.53"
click at [327, 352] on input "range" at bounding box center [335, 352] width 62 height 8
type input "6.50"
click at [442, 345] on icon at bounding box center [442, 344] width 9 height 9
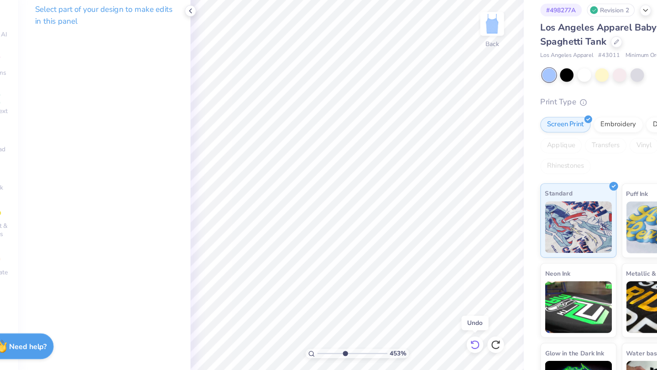
click at [442, 345] on icon at bounding box center [442, 344] width 9 height 9
drag, startPoint x: 327, startPoint y: 353, endPoint x: 281, endPoint y: 353, distance: 46.1
type input "1"
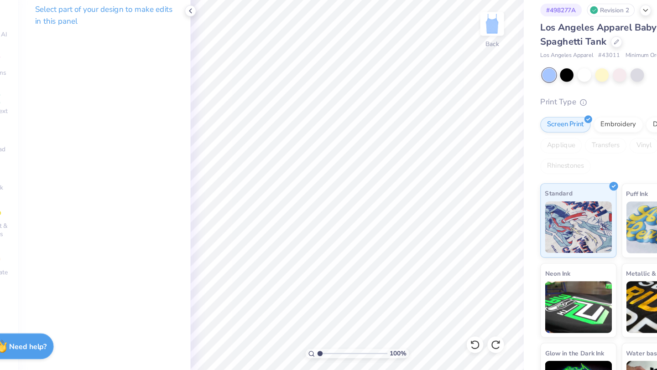
click at [304, 353] on input "range" at bounding box center [335, 352] width 62 height 8
click at [441, 342] on icon at bounding box center [443, 345] width 8 height 8
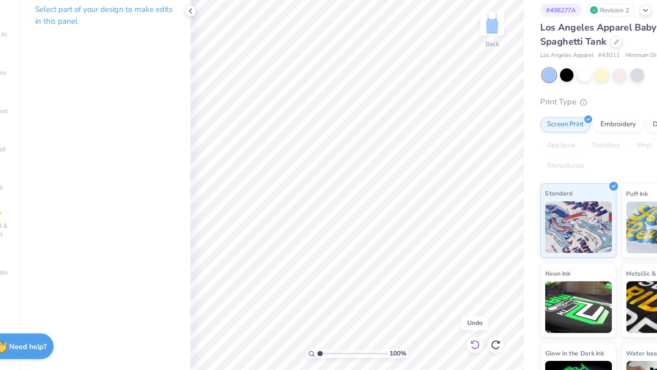
click at [440, 342] on icon at bounding box center [443, 345] width 8 height 8
click at [192, 53] on icon at bounding box center [192, 50] width 7 height 7
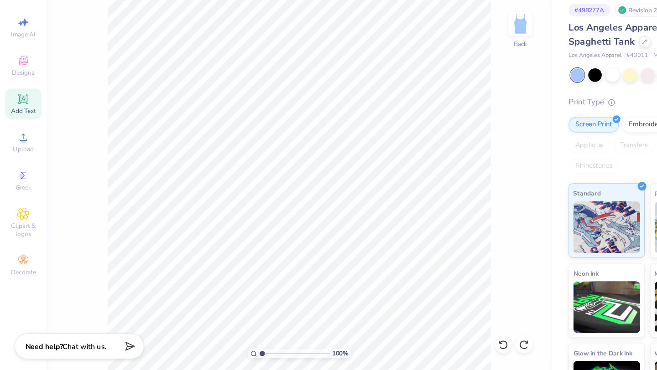
click at [22, 139] on span "Add Text" at bounding box center [21, 138] width 22 height 7
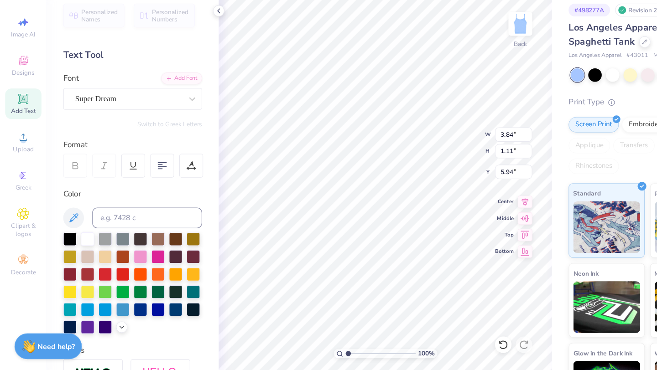
type textarea "T"
type textarea "Phi Mu"
type input "6.50"
click at [87, 132] on div "Super Dream" at bounding box center [113, 128] width 96 height 14
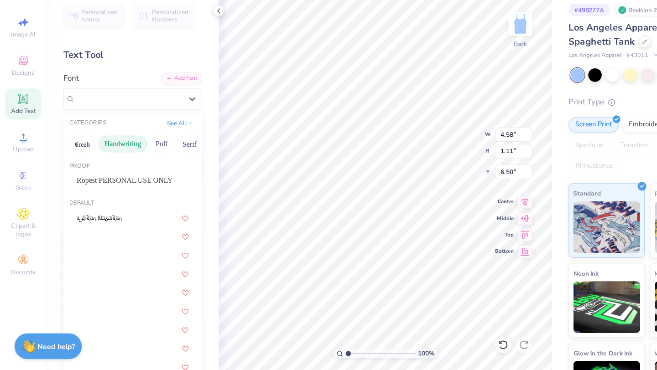
click at [109, 168] on button "Handwriting" at bounding box center [108, 168] width 42 height 15
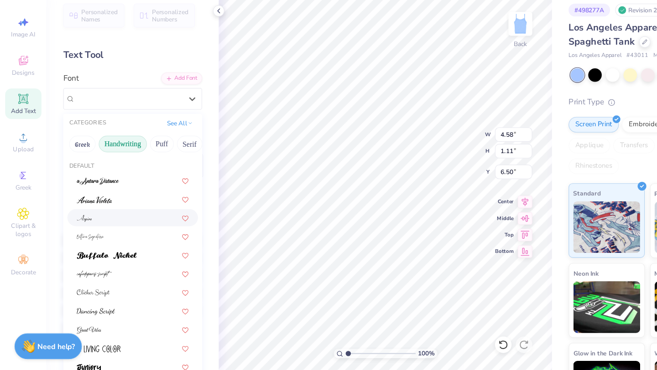
click at [84, 236] on div at bounding box center [116, 233] width 99 height 10
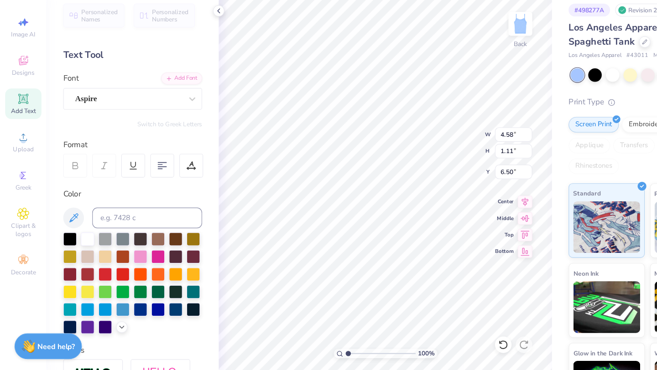
type input "3.49"
type input "1.27"
type input "6.42"
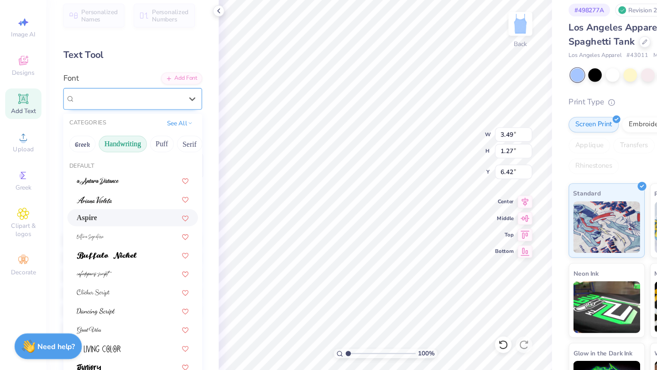
click at [99, 131] on div "Aspire" at bounding box center [113, 128] width 96 height 14
click at [98, 218] on img at bounding box center [82, 217] width 31 height 6
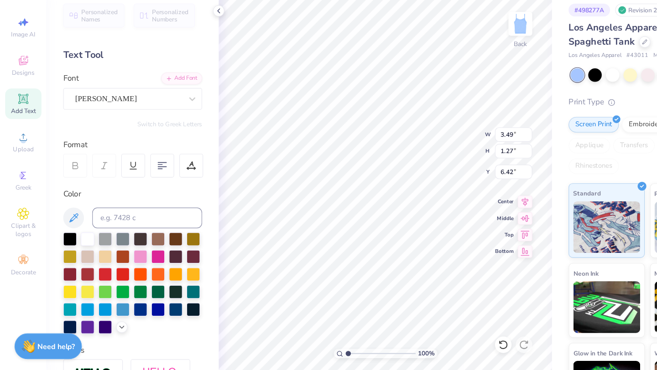
type input "3.03"
type input "1.33"
type input "6.39"
click at [114, 130] on div "Ariana Violeta" at bounding box center [113, 128] width 96 height 14
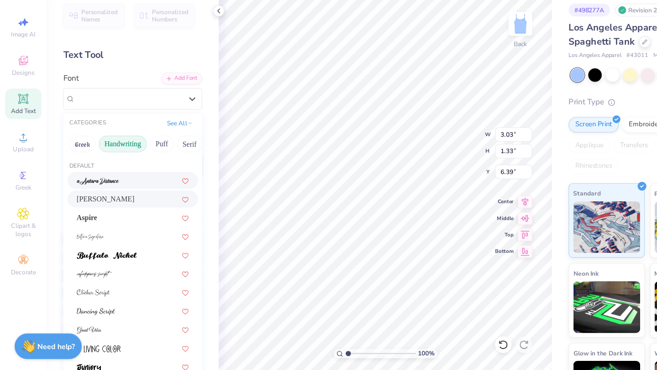
click at [110, 200] on div at bounding box center [116, 200] width 99 height 10
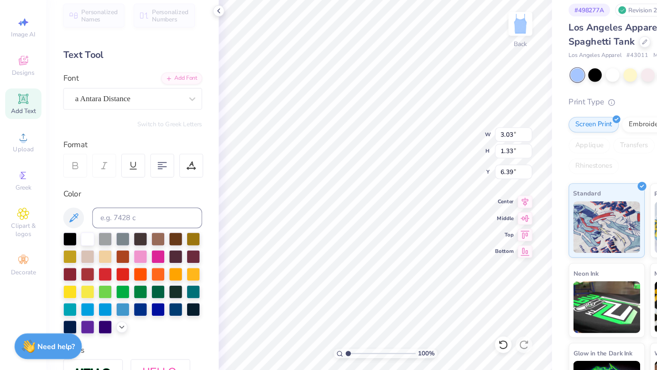
type input "4.22"
type input "1.48"
type input "6.32"
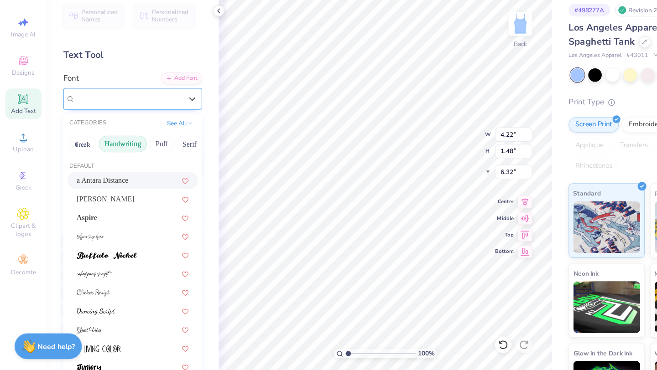
click at [100, 128] on div "a Antara Distance" at bounding box center [113, 128] width 96 height 14
click at [99, 252] on div at bounding box center [116, 249] width 99 height 10
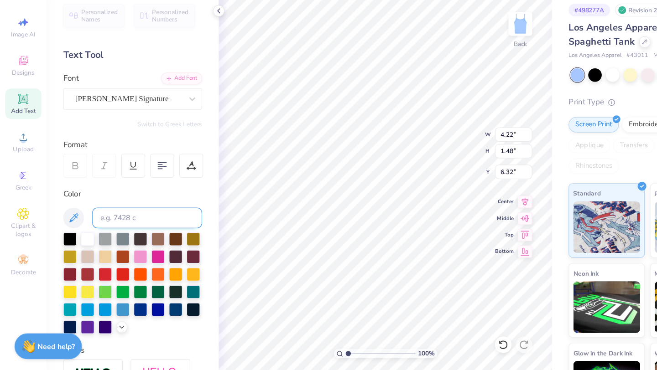
type input "7.95"
type input "3.35"
type input "5.38"
click at [96, 137] on div "Personalized Names Personalized Numbers Text Tool Add Font Font [PERSON_NAME] S…" at bounding box center [116, 201] width 151 height 337
click at [92, 131] on div "[PERSON_NAME] Signature" at bounding box center [113, 128] width 96 height 14
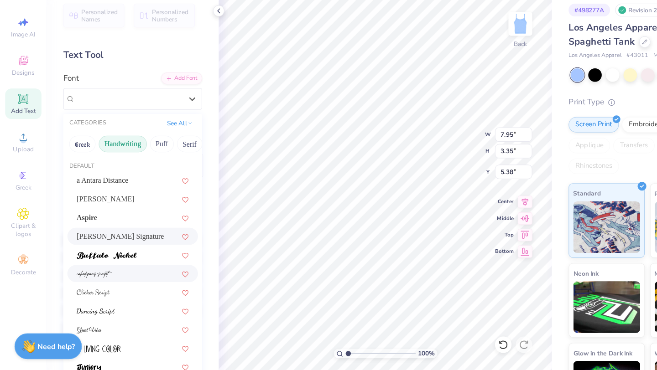
click at [101, 279] on div at bounding box center [116, 282] width 99 height 10
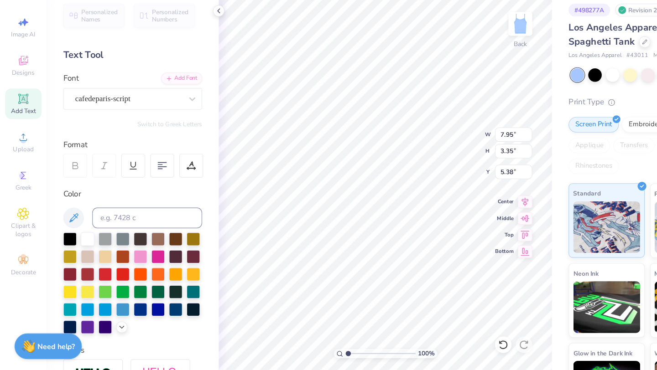
type input "4.02"
type input "1.51"
type input "6.30"
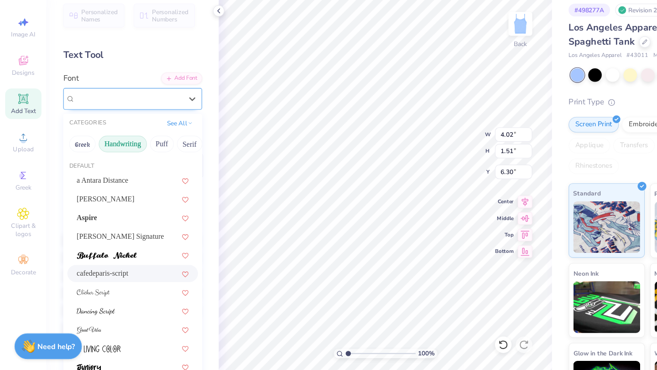
click at [103, 130] on div "cafedeparis-script" at bounding box center [113, 128] width 96 height 14
click at [103, 298] on div at bounding box center [116, 299] width 99 height 10
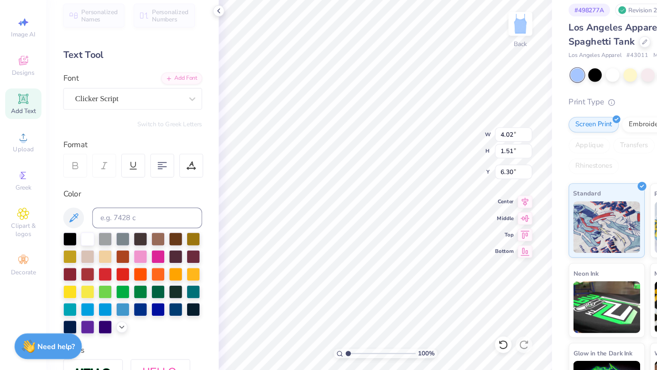
type input "4.07"
type input "1.39"
type input "6.36"
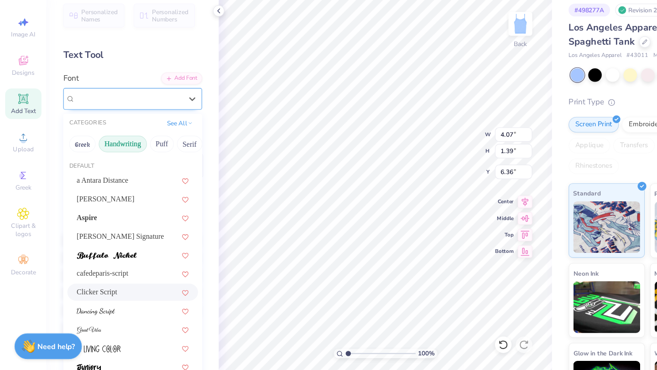
click at [100, 134] on div "Clicker Script" at bounding box center [113, 128] width 96 height 14
click at [106, 311] on div at bounding box center [116, 315] width 99 height 10
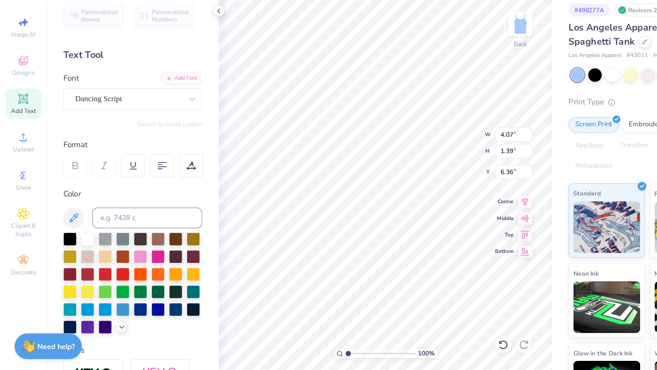
type input "4.28"
type input "1.28"
type input "6.42"
click at [105, 129] on div "Dancing Script" at bounding box center [113, 128] width 96 height 14
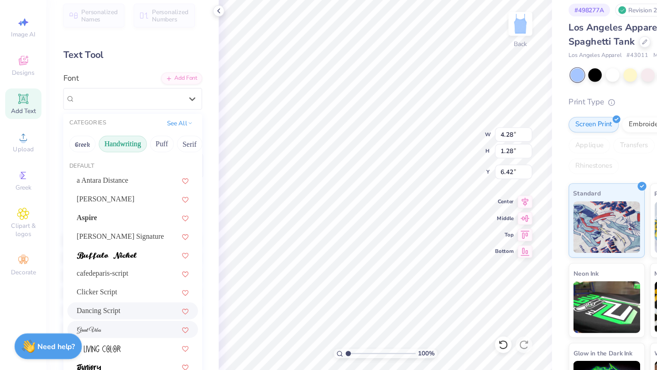
click at [98, 333] on div at bounding box center [116, 332] width 99 height 10
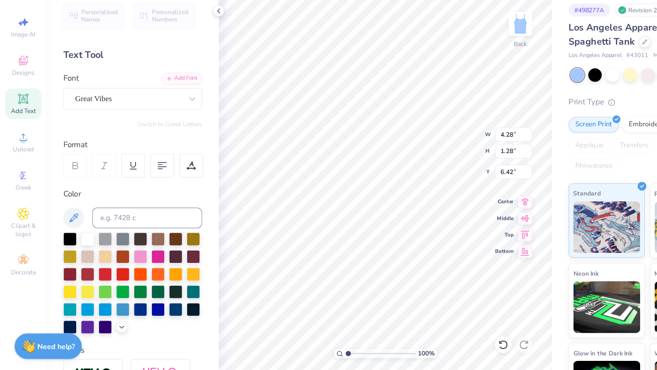
type input "5.46"
type input "1.47"
type input "6.32"
click at [109, 136] on div "Great Vibes" at bounding box center [117, 128] width 122 height 19
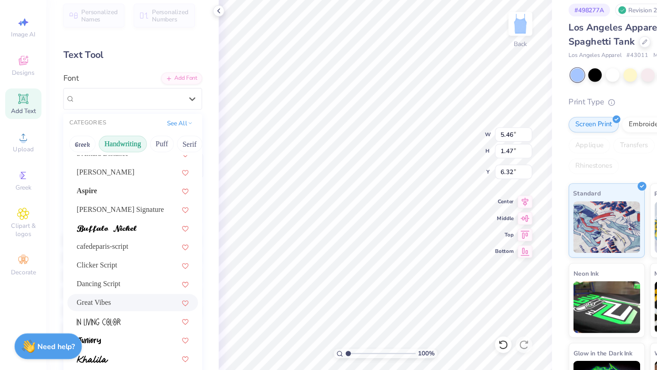
scroll to position [29, 0]
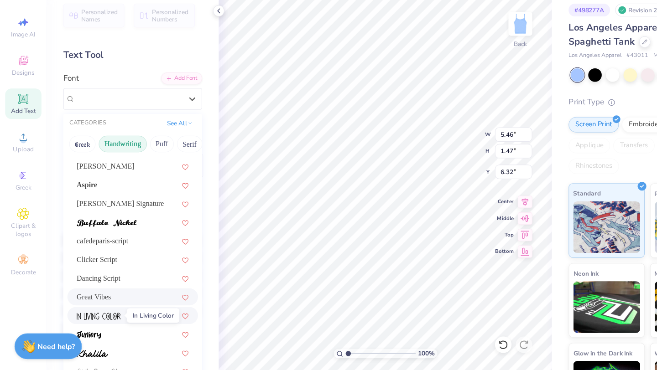
click at [102, 319] on img at bounding box center [86, 319] width 39 height 6
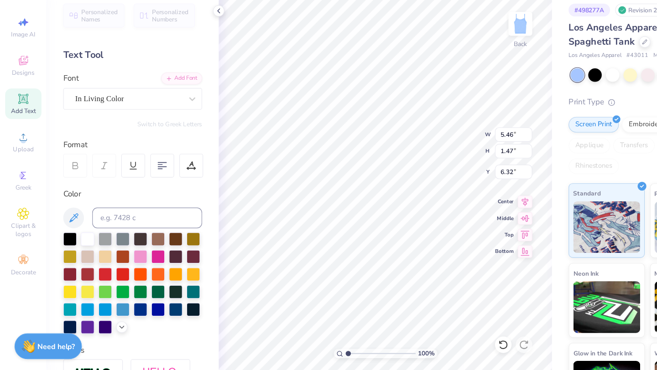
type input "2.81"
type input "1.12"
type input "6.50"
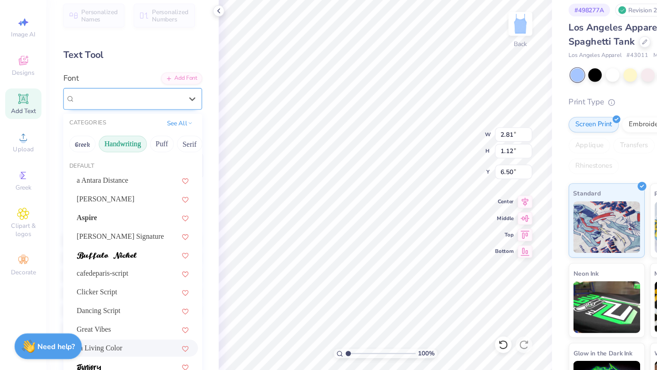
click at [115, 130] on div "In Living Color" at bounding box center [113, 128] width 96 height 14
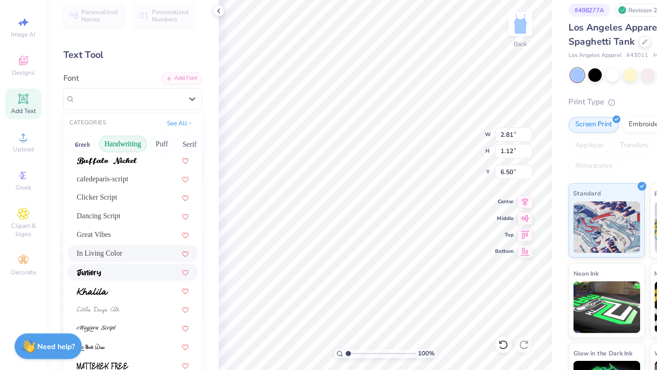
scroll to position [87, 0]
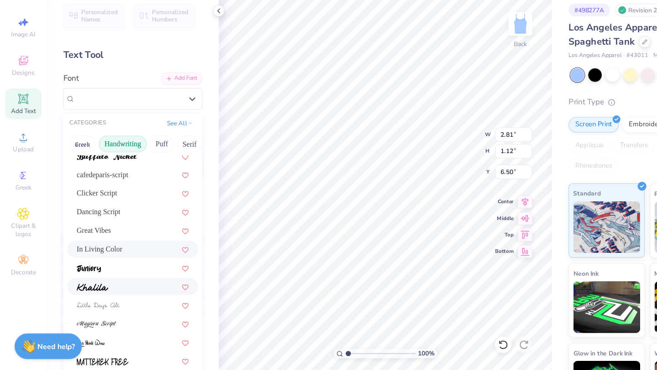
click at [88, 296] on img at bounding box center [81, 294] width 28 height 6
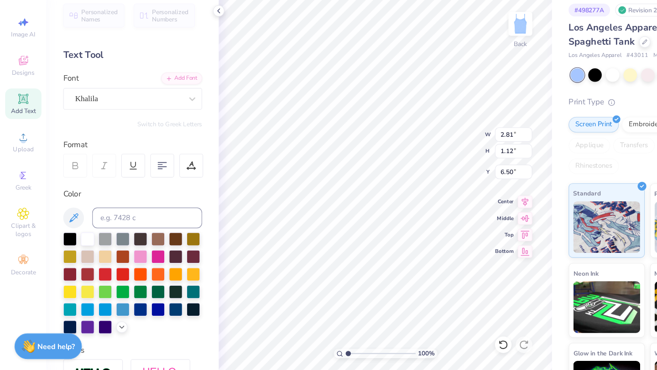
type input "5.06"
type input "1.13"
type input "6.49"
click at [88, 121] on div "Khalila" at bounding box center [113, 128] width 96 height 14
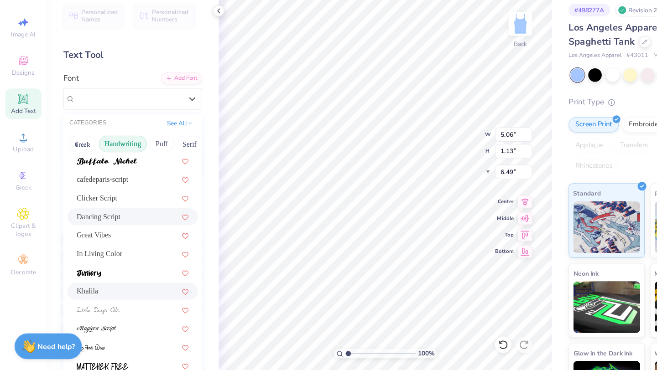
scroll to position [97, 0]
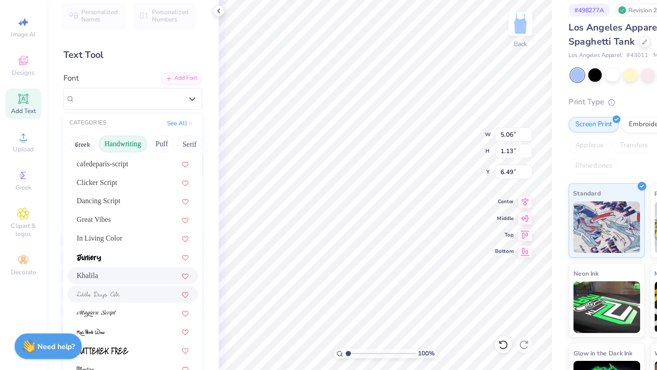
click at [92, 300] on img at bounding box center [86, 301] width 38 height 6
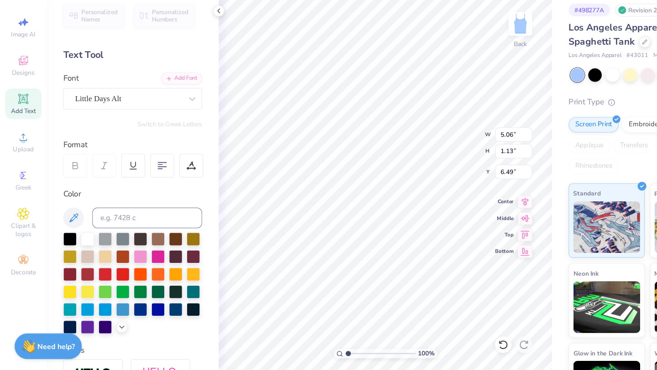
type input "5.24"
type input "1.14"
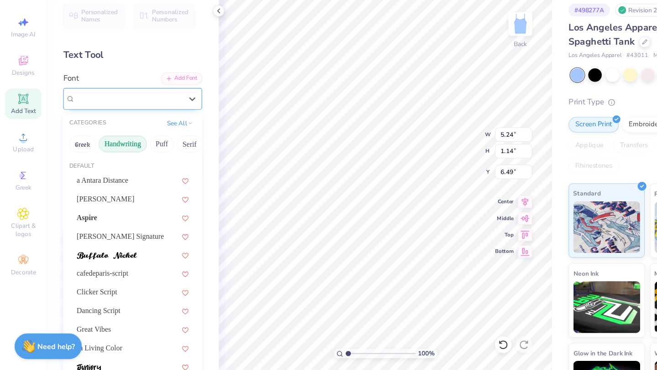
click at [88, 125] on div "Little Days Alt" at bounding box center [113, 128] width 96 height 14
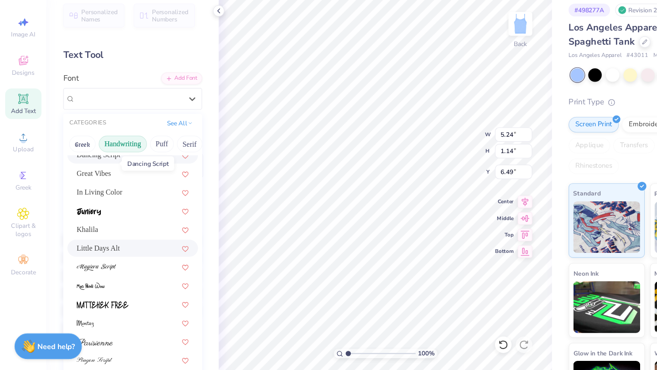
scroll to position [138, 0]
click at [85, 277] on img at bounding box center [84, 276] width 35 height 6
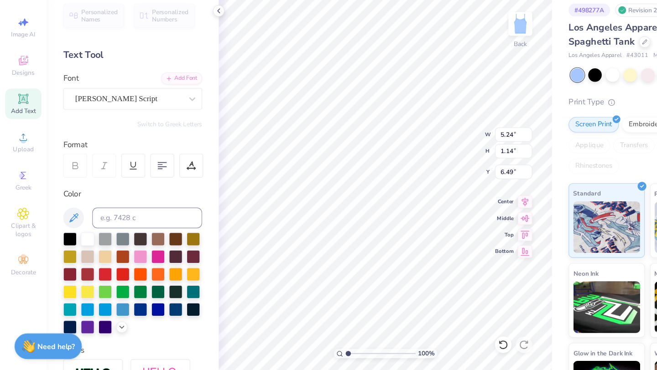
type input "7.37"
type input "1.39"
type input "6.36"
click at [83, 132] on div "[PERSON_NAME] Script" at bounding box center [113, 128] width 96 height 14
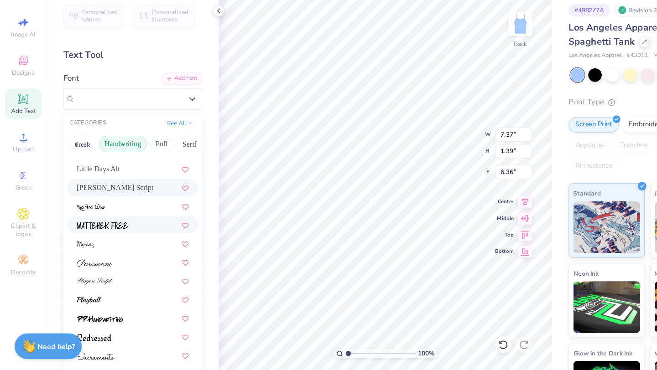
scroll to position [20, 0]
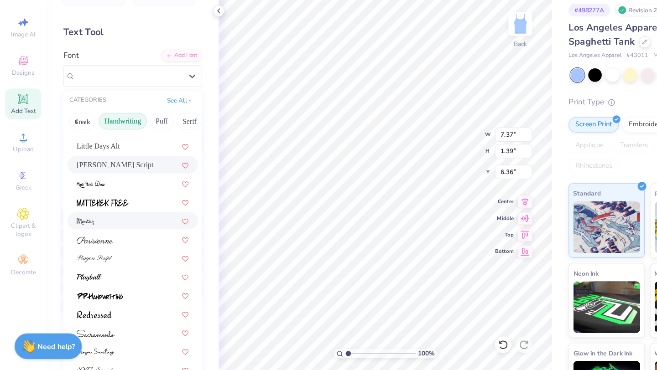
click at [88, 236] on div at bounding box center [116, 236] width 99 height 10
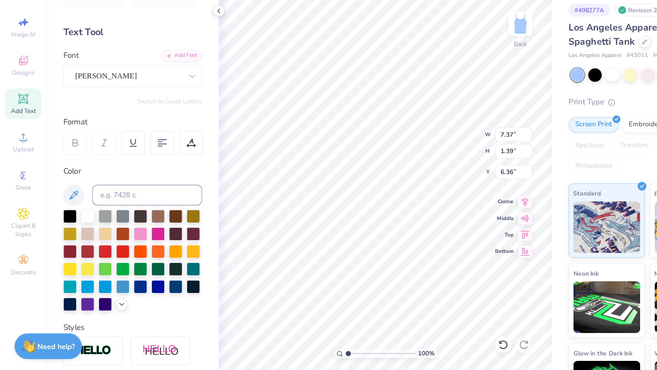
type input "4.19"
type input "1.48"
type input "6.32"
click at [87, 109] on div "[PERSON_NAME]" at bounding box center [113, 108] width 96 height 14
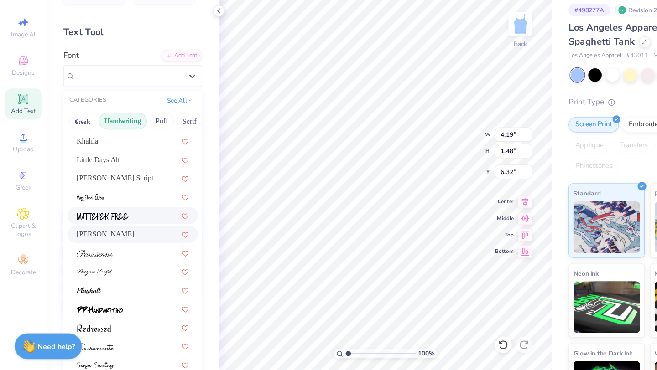
scroll to position [207, 0]
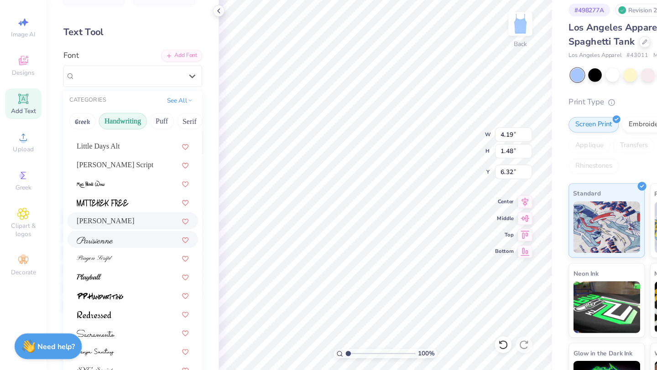
click at [95, 257] on span at bounding box center [83, 252] width 32 height 10
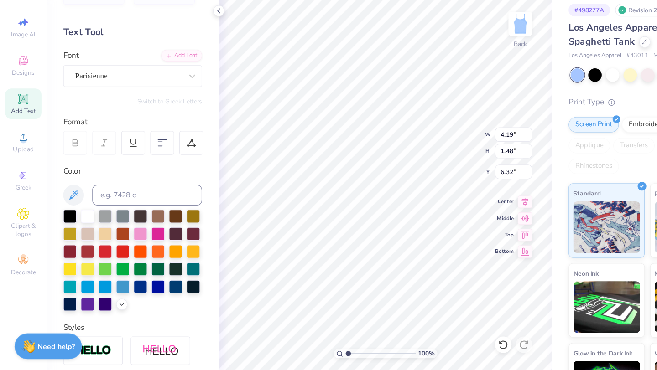
type input "5.43"
type input "1.50"
type input "6.31"
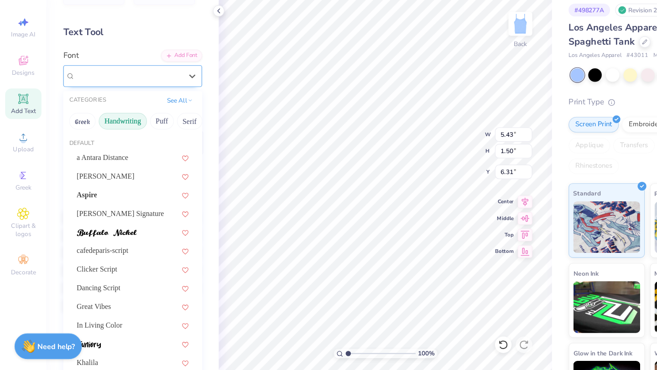
click at [82, 108] on div "Parisienne" at bounding box center [113, 108] width 96 height 14
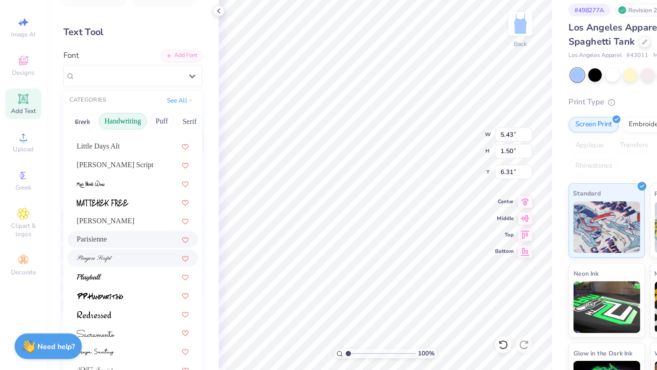
click at [92, 270] on img at bounding box center [82, 269] width 31 height 6
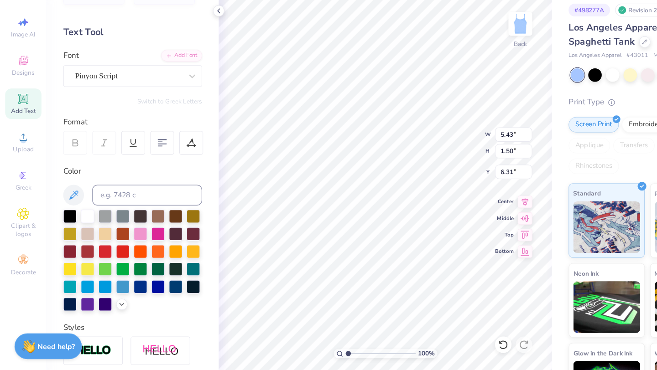
type input "4.82"
type input "1.24"
type input "6.44"
click at [80, 109] on div "Pinyon Script" at bounding box center [113, 108] width 96 height 14
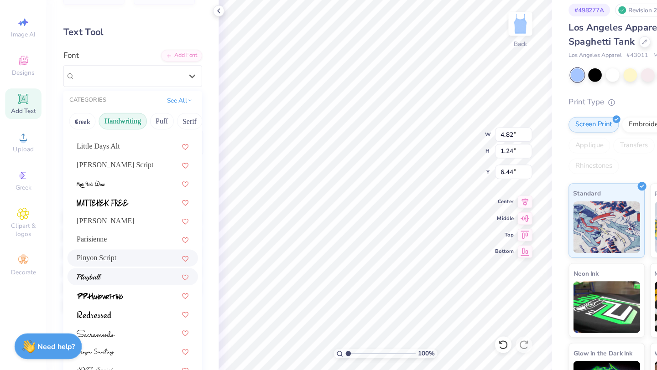
click at [89, 284] on img at bounding box center [78, 285] width 22 height 6
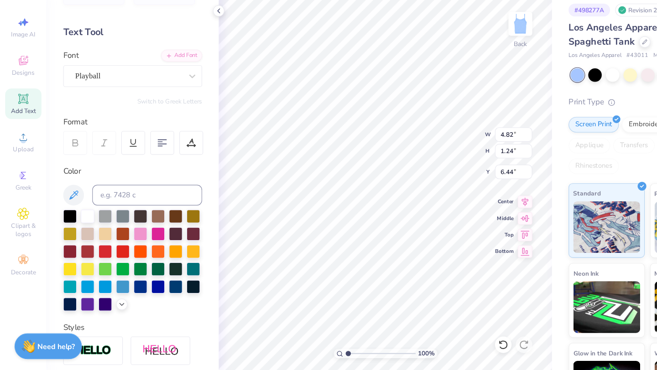
type input "4.53"
type input "1.19"
type input "6.46"
click at [106, 112] on div "Playball" at bounding box center [113, 108] width 96 height 14
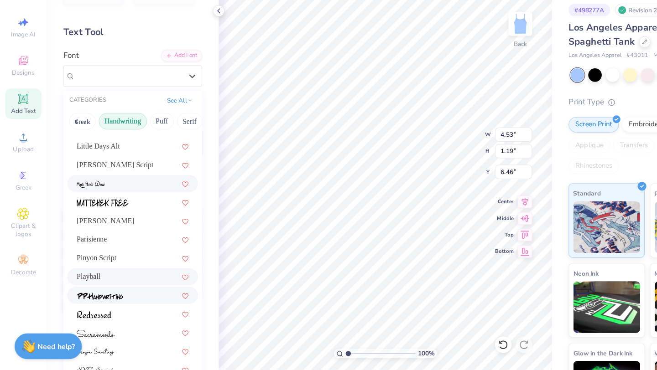
scroll to position [45, 0]
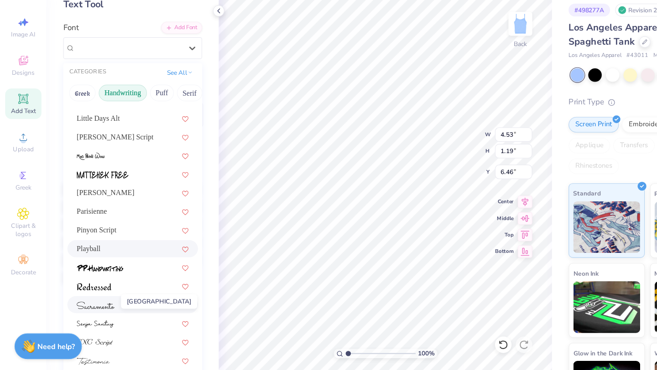
click at [92, 313] on span at bounding box center [83, 310] width 33 height 10
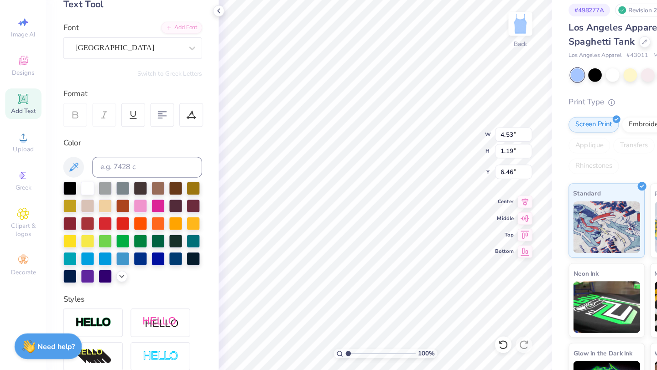
type input "5.43"
type input "1.23"
type input "6.44"
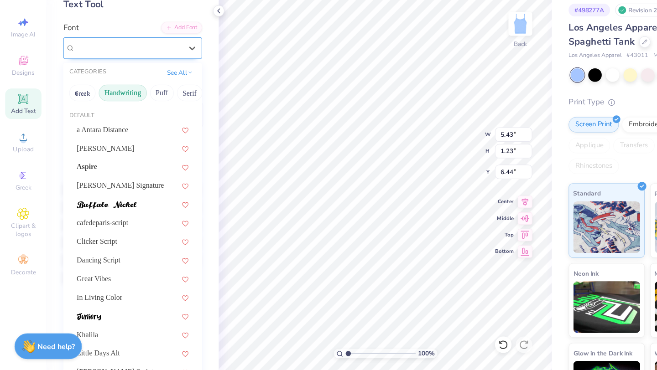
click at [78, 88] on div at bounding box center [113, 83] width 94 height 12
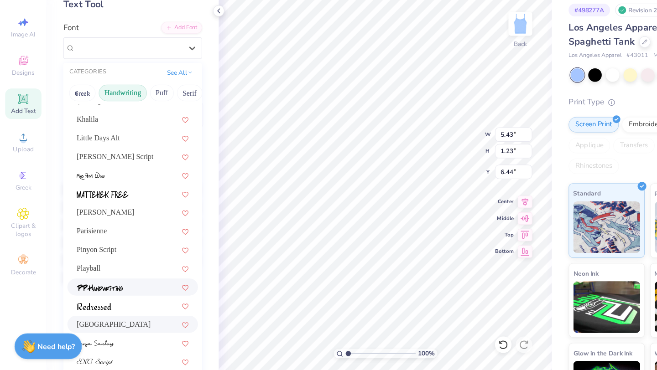
scroll to position [207, 0]
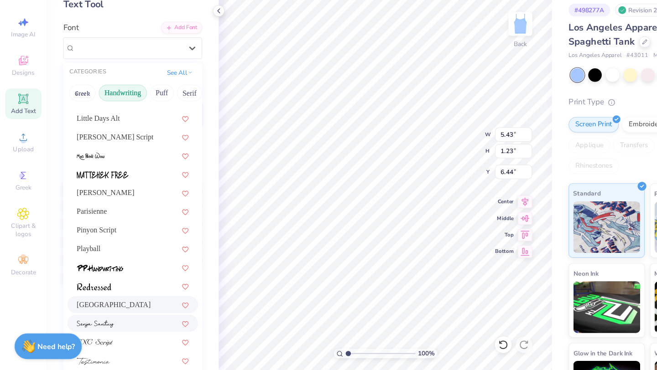
click at [85, 331] on div at bounding box center [116, 325] width 115 height 15
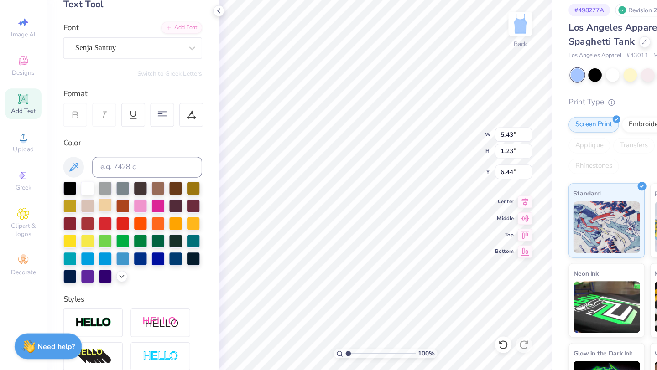
type input "4.50"
type input "1.21"
type input "6.45"
click at [88, 79] on div "Senja Santuy" at bounding box center [113, 83] width 96 height 14
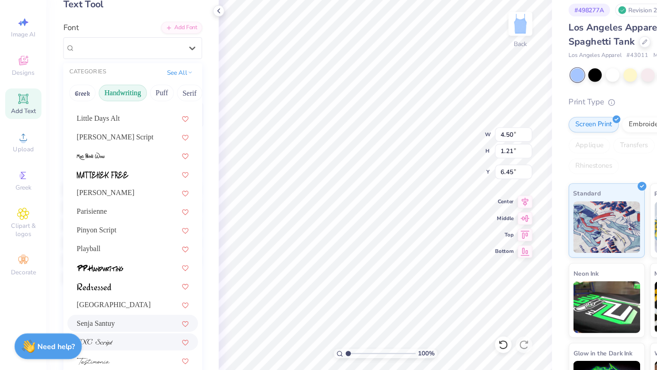
click at [105, 343] on div at bounding box center [116, 342] width 99 height 10
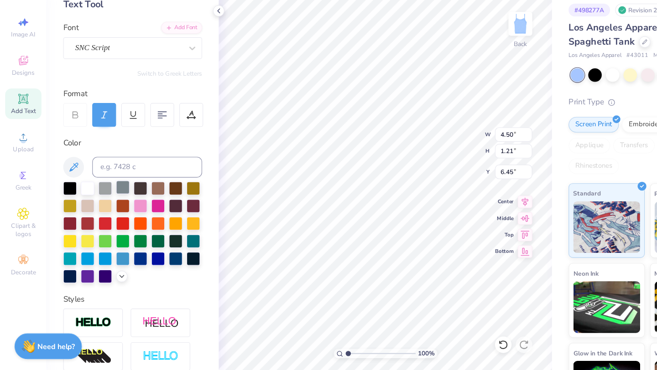
type input "4.31"
type input "0.98"
type input "6.57"
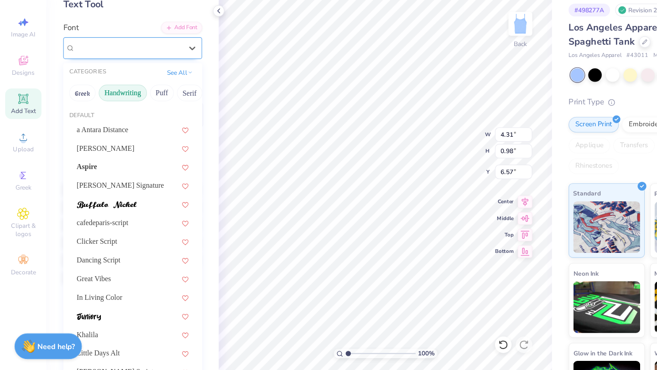
click at [102, 82] on div "SNC Script" at bounding box center [113, 83] width 96 height 14
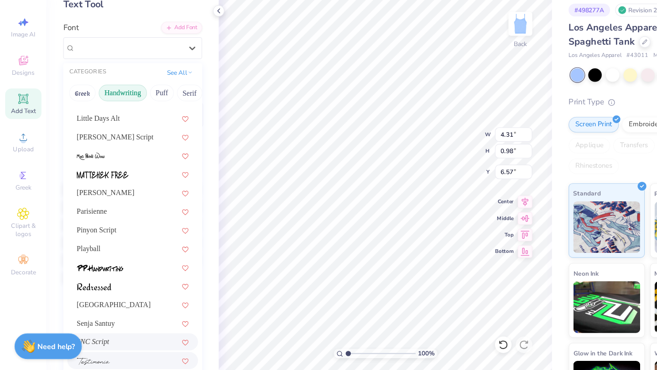
click at [99, 363] on div at bounding box center [116, 359] width 99 height 10
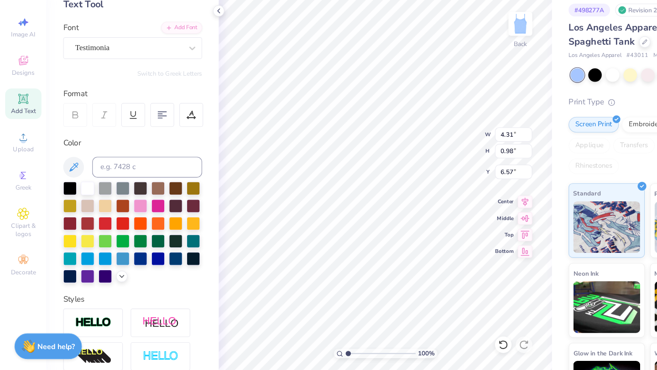
type input "5.19"
type input "1.33"
type input "6.39"
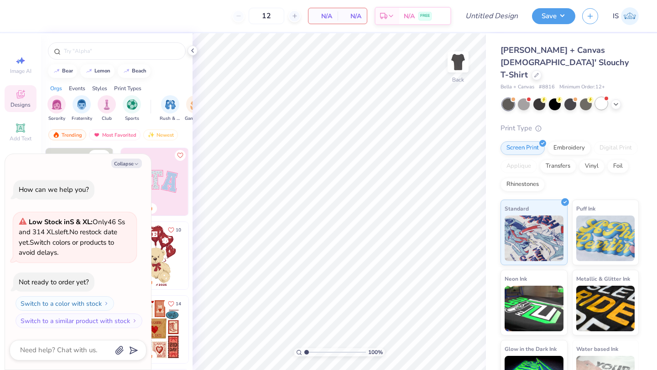
click at [599, 98] on div at bounding box center [601, 104] width 12 height 12
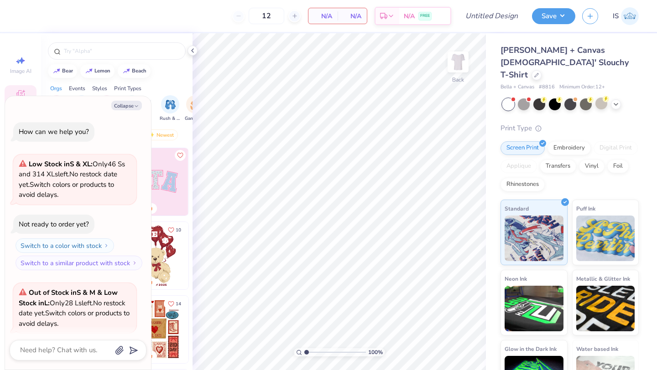
scroll to position [71, 0]
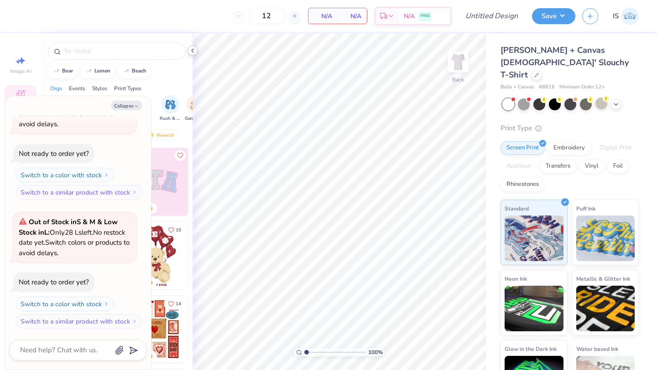
click at [196, 50] on icon at bounding box center [192, 50] width 7 height 7
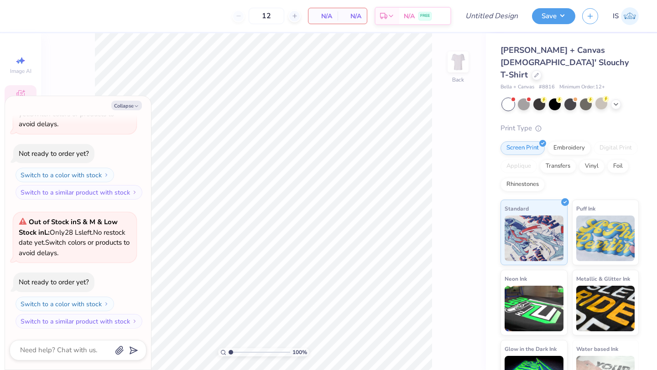
click at [131, 112] on div "Collapse How can we help you? Low Stock in S & XL : Only 46 Ss and 314 XLs left…" at bounding box center [78, 233] width 146 height 274
click at [129, 104] on button "Collapse" at bounding box center [126, 106] width 31 height 10
type textarea "x"
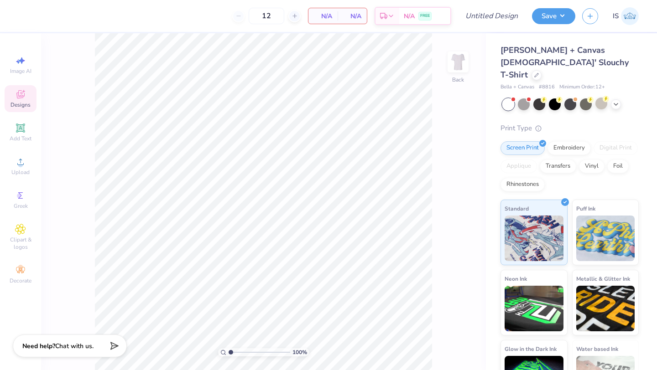
click at [28, 93] on div "Designs" at bounding box center [21, 98] width 32 height 27
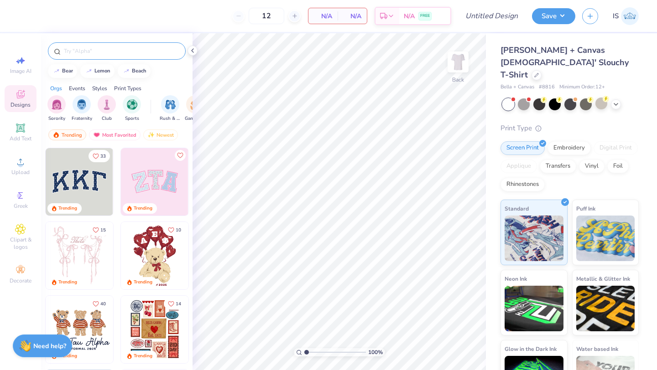
click at [97, 49] on input "text" at bounding box center [121, 51] width 117 height 9
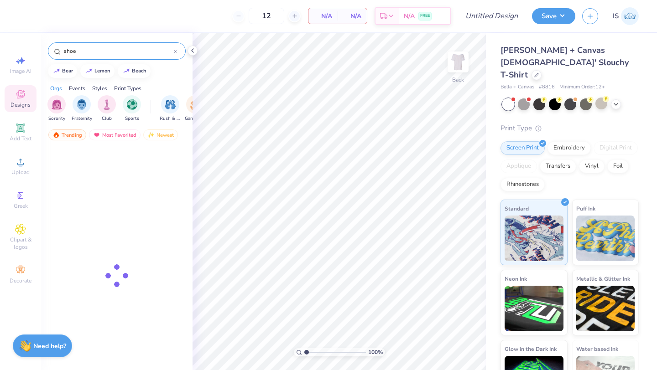
type input "shoe"
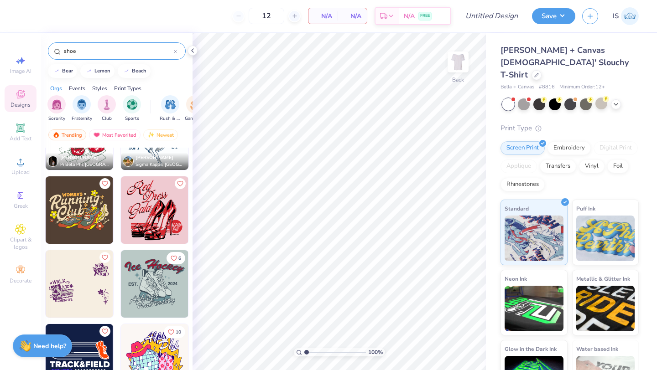
scroll to position [203, 0]
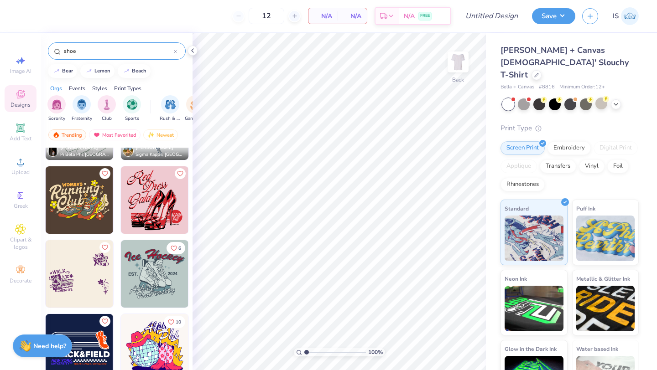
click at [160, 213] on img at bounding box center [154, 199] width 67 height 67
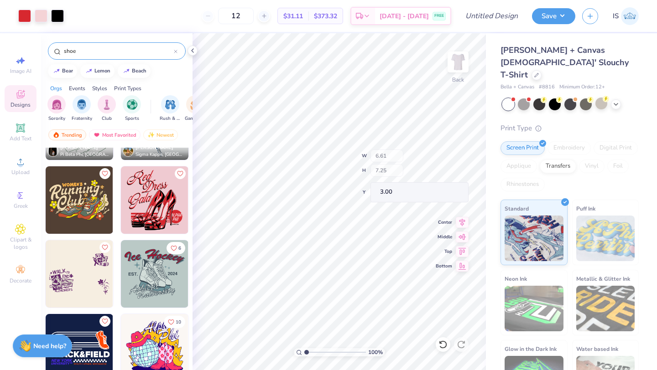
type input "1.28"
type input "0.43"
type input "8.21"
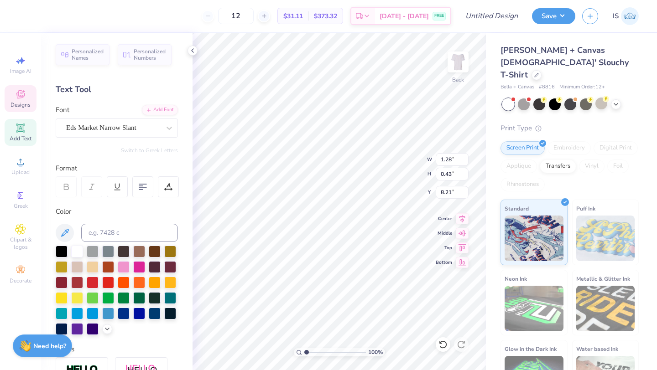
type textarea "AXO"
type input "0.73"
type input "8.69"
type input "8.40"
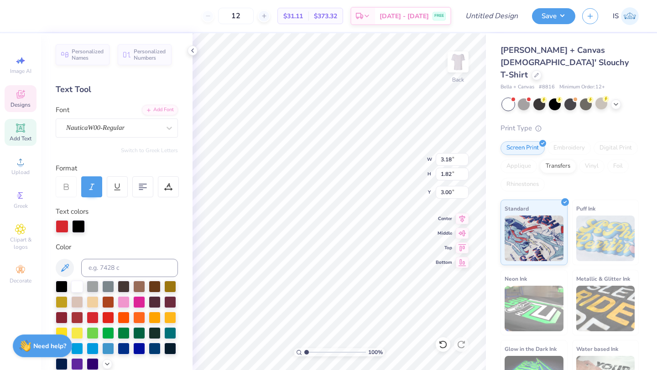
type textarea "R"
type textarea "Walk"
type input "3.15"
type input "1.59"
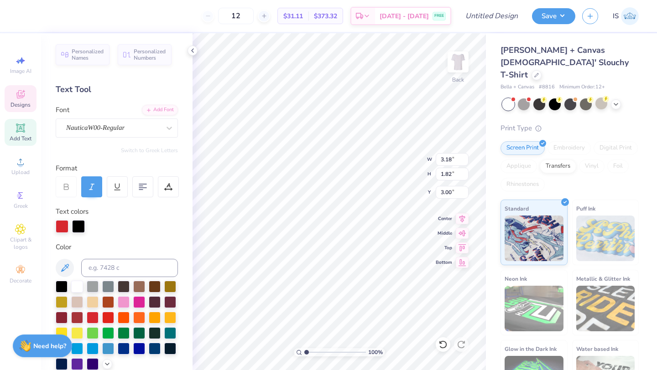
type input "4.21"
type textarea "A"
type input "2.81"
type input "2.02"
type input "5.69"
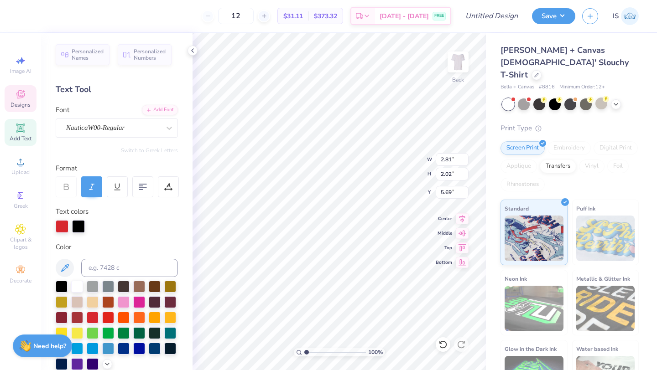
type textarea "Mile"
type input "1.79"
type input "1.64"
type input "4.10"
type input "2.79"
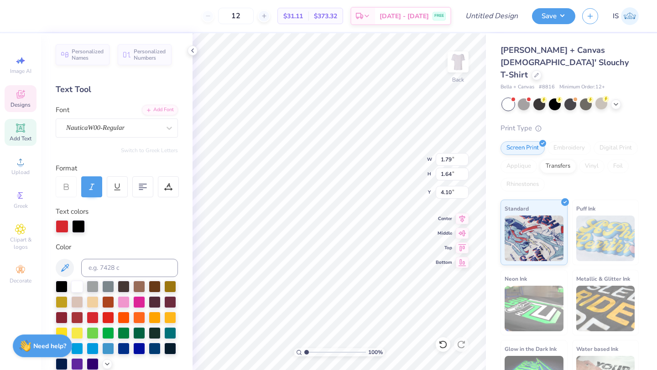
type input "1.62"
type input "4.55"
type input "1.79"
type input "1.64"
type input "4.10"
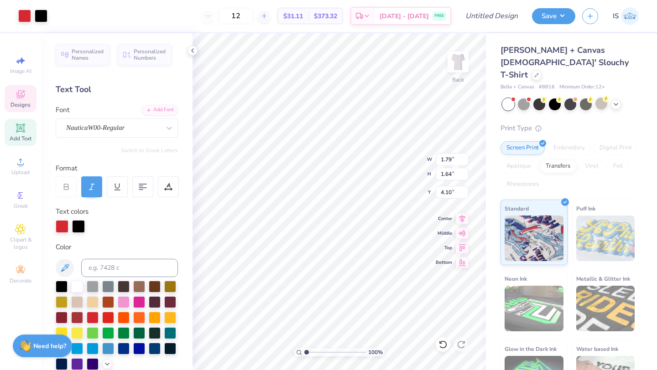
type input "2.79"
type input "1.62"
type input "4.55"
type textarea "Walk A"
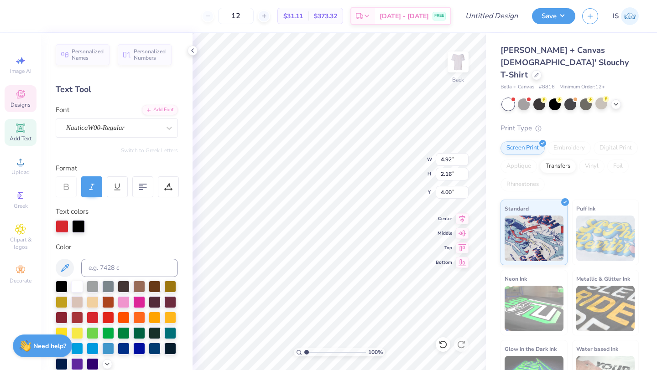
type input "4.00"
click at [25, 17] on div at bounding box center [24, 15] width 13 height 13
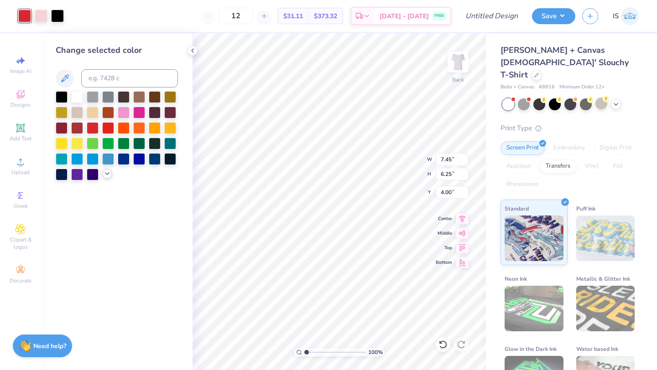
click at [107, 174] on icon at bounding box center [107, 173] width 7 height 7
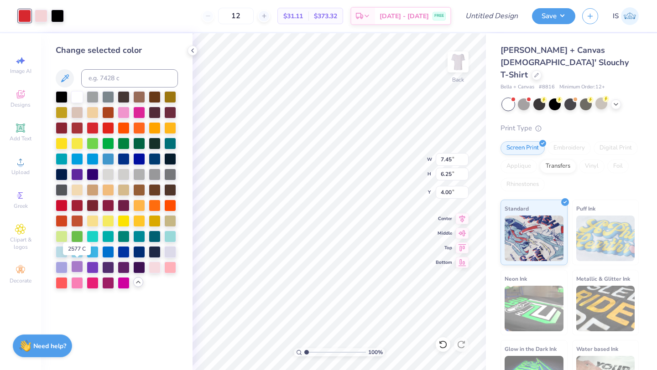
click at [77, 264] on div at bounding box center [77, 267] width 12 height 12
click at [37, 16] on div at bounding box center [41, 15] width 13 height 13
click at [169, 250] on div at bounding box center [170, 251] width 12 height 12
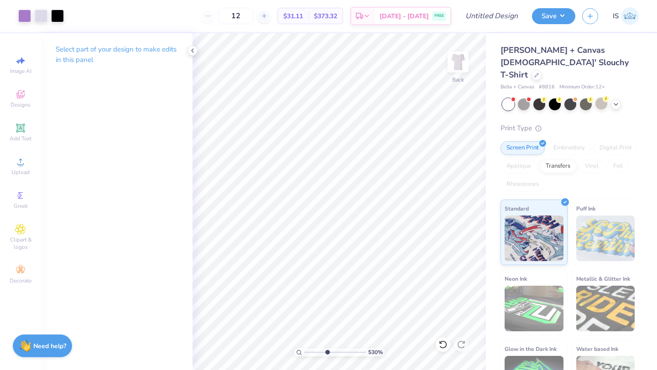
drag, startPoint x: 306, startPoint y: 353, endPoint x: 326, endPoint y: 352, distance: 19.7
type input "4.22"
click at [326, 352] on input "range" at bounding box center [335, 352] width 62 height 8
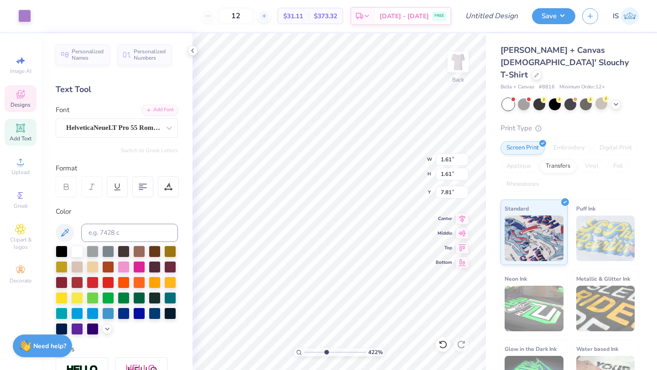
type input "5.40"
type input "4.88"
type input "5.36"
type input "1"
drag, startPoint x: 326, startPoint y: 353, endPoint x: 305, endPoint y: 353, distance: 20.5
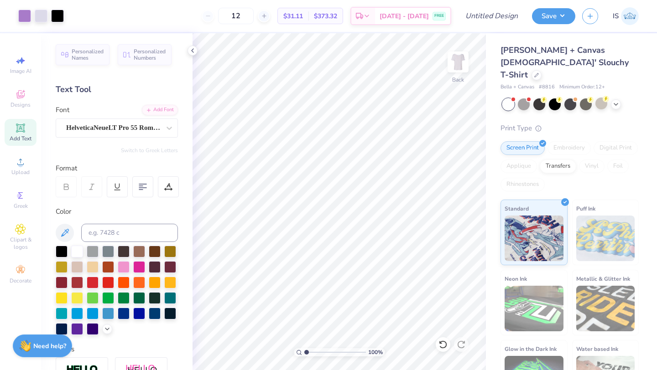
click at [305, 353] on input "range" at bounding box center [335, 352] width 62 height 8
type input "3.93"
type input "3.30"
type input "3.00"
click at [495, 16] on input "Design Title" at bounding box center [502, 16] width 45 height 18
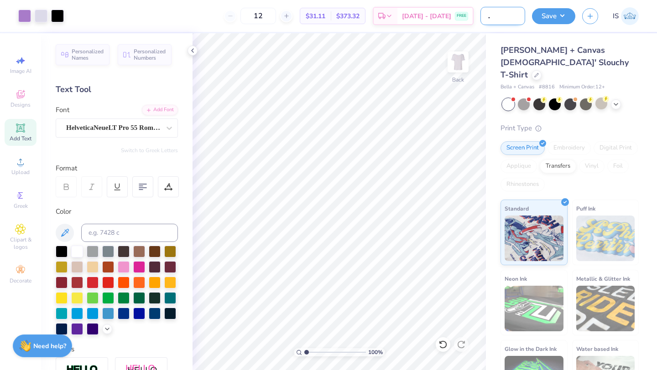
scroll to position [0, 30]
type input "AXO Philo Fall 25"
click at [552, 15] on button "Save" at bounding box center [553, 15] width 43 height 16
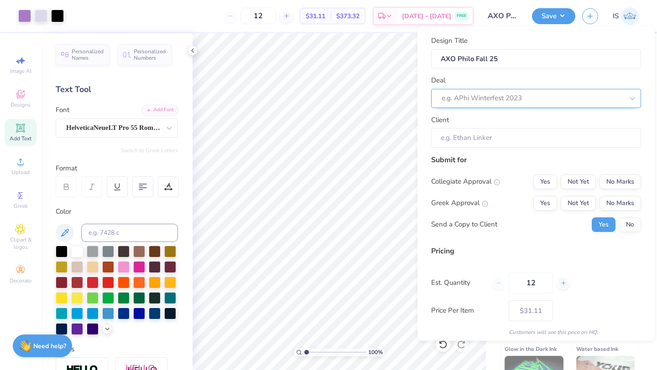
click at [511, 92] on div at bounding box center [532, 98] width 182 height 12
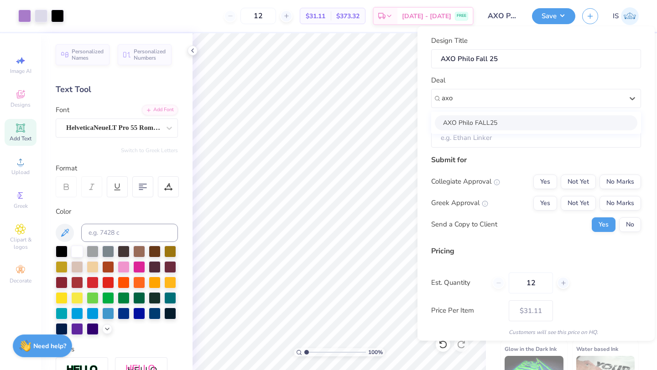
click at [493, 124] on div "AXO Philo FALL25" at bounding box center [536, 122] width 202 height 15
type input "axo"
type input "Brianna Ovincy"
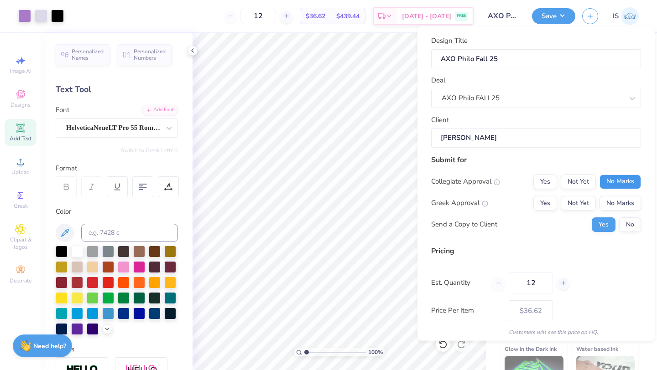
click at [607, 179] on button "No Marks" at bounding box center [619, 181] width 41 height 15
click at [583, 202] on button "Not Yet" at bounding box center [577, 203] width 35 height 15
type input "$36.62"
click at [626, 229] on button "No" at bounding box center [630, 224] width 22 height 15
click at [539, 280] on input "12" at bounding box center [530, 282] width 44 height 21
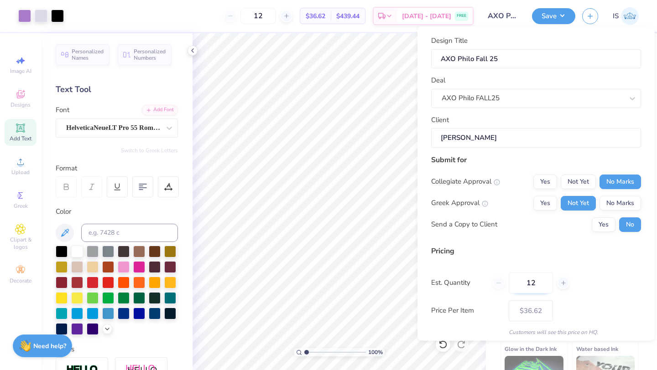
type input "1"
type input "0"
type input "0100"
type input "100"
type input "$18.27"
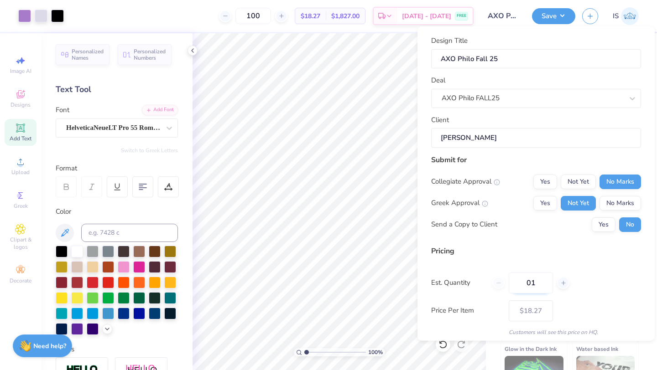
type input "0"
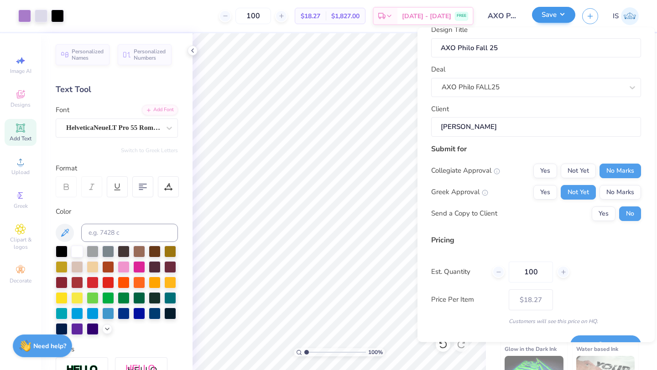
type input "100"
click at [542, 11] on button "Save" at bounding box center [553, 15] width 43 height 16
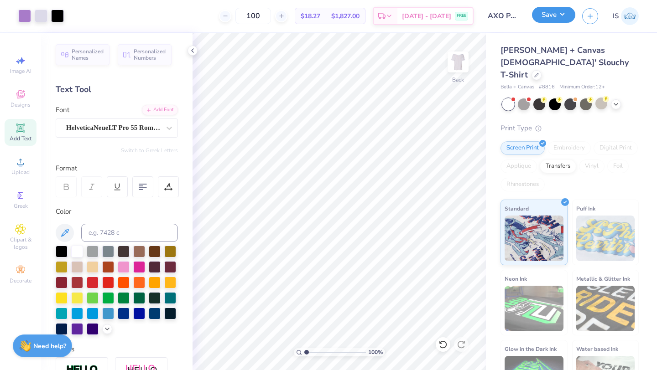
click at [552, 23] on div "Save" at bounding box center [553, 16] width 43 height 16
click at [543, 14] on button "Save" at bounding box center [553, 15] width 43 height 16
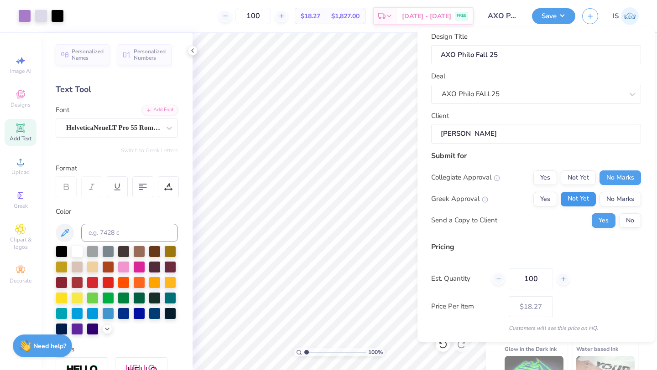
scroll to position [33, 0]
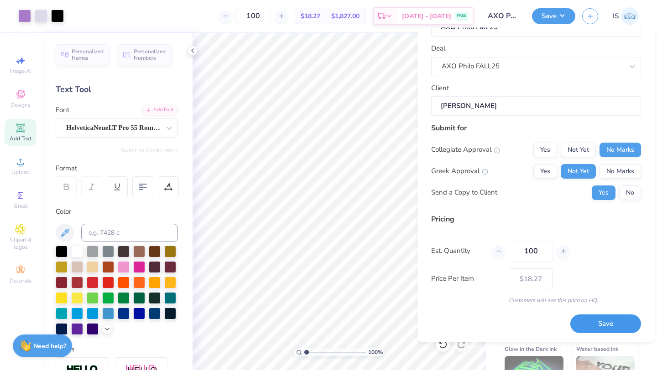
click at [594, 328] on button "Save" at bounding box center [605, 324] width 71 height 19
type input "– –"
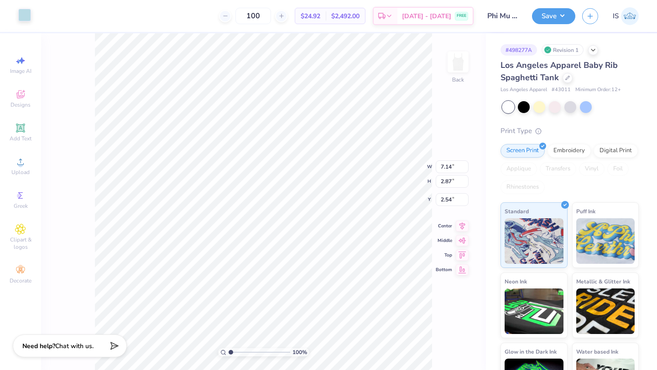
click at [28, 16] on div at bounding box center [24, 15] width 13 height 13
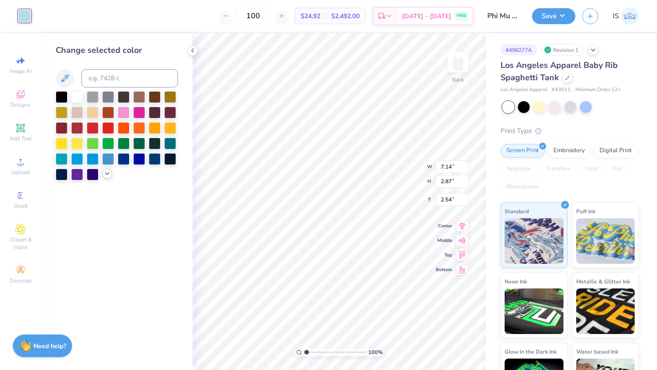
click at [104, 175] on icon at bounding box center [107, 173] width 7 height 7
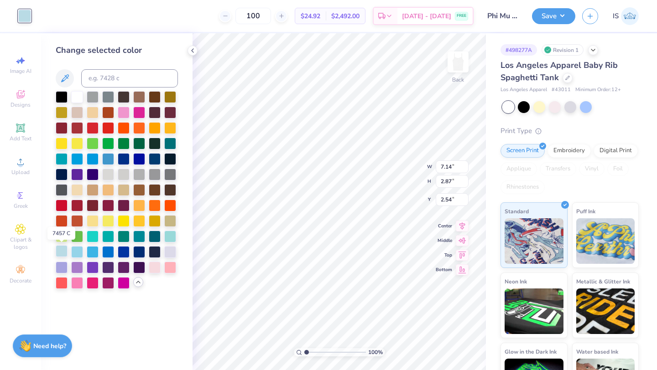
click at [62, 251] on div at bounding box center [62, 251] width 12 height 12
click at [63, 252] on div at bounding box center [62, 251] width 12 height 12
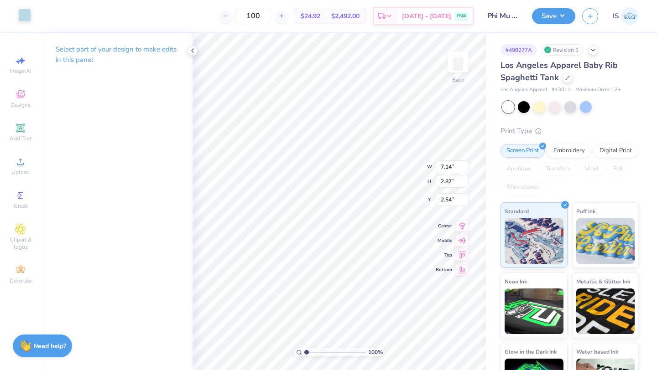
click at [27, 17] on div at bounding box center [24, 15] width 13 height 13
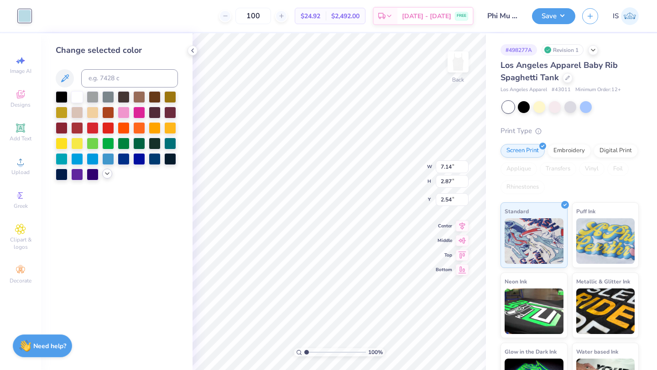
click at [104, 175] on icon at bounding box center [107, 173] width 7 height 7
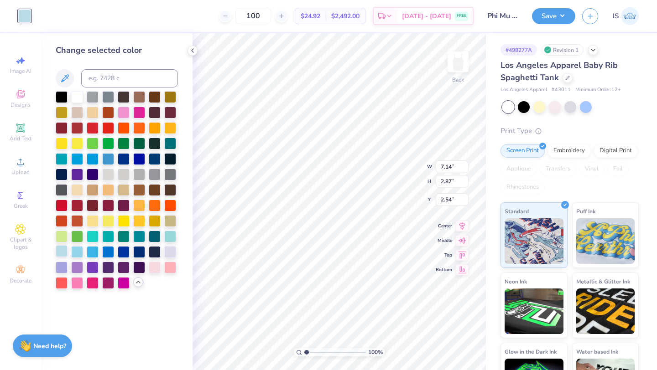
click at [62, 253] on div at bounding box center [62, 251] width 12 height 12
click at [78, 256] on div at bounding box center [77, 251] width 12 height 12
click at [62, 249] on div at bounding box center [62, 251] width 12 height 12
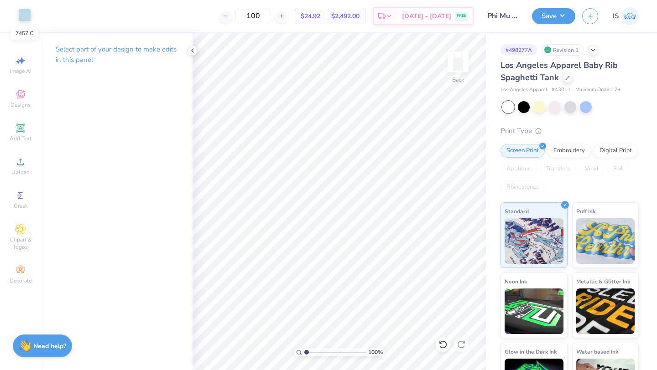
click at [24, 15] on div at bounding box center [24, 15] width 13 height 13
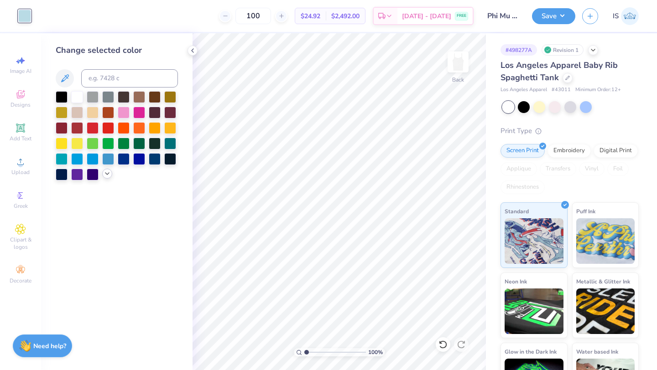
click at [105, 176] on icon at bounding box center [107, 173] width 7 height 7
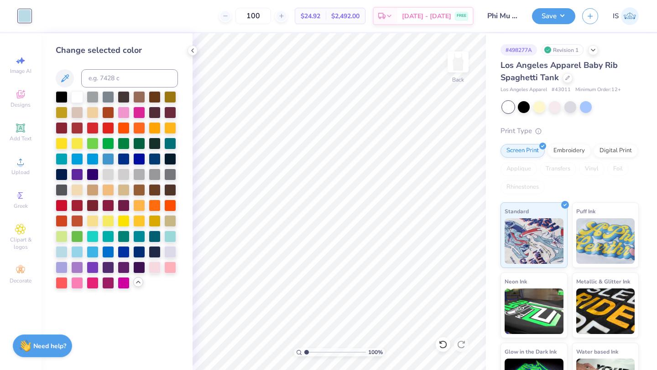
click at [138, 287] on div at bounding box center [117, 190] width 122 height 198
click at [138, 281] on polyline at bounding box center [138, 282] width 4 height 2
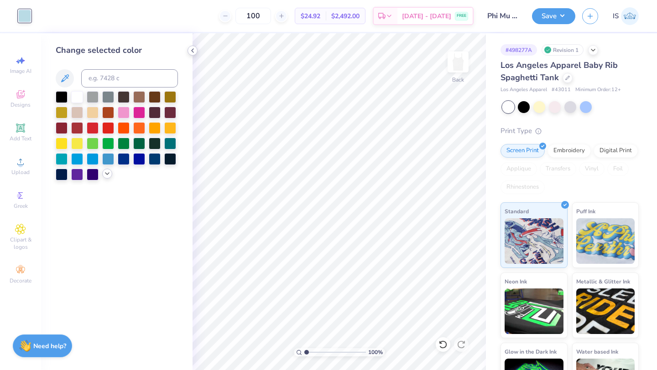
click at [195, 49] on icon at bounding box center [192, 50] width 7 height 7
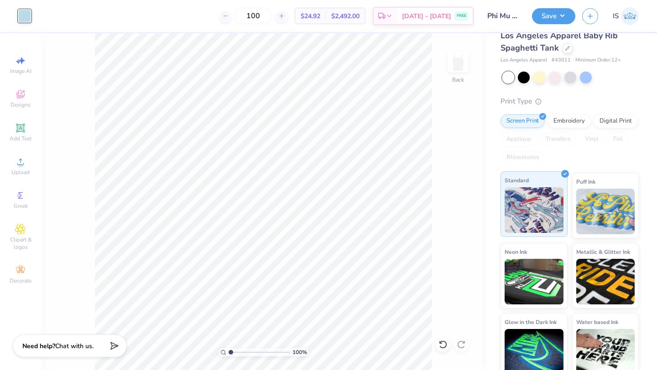
scroll to position [34, 0]
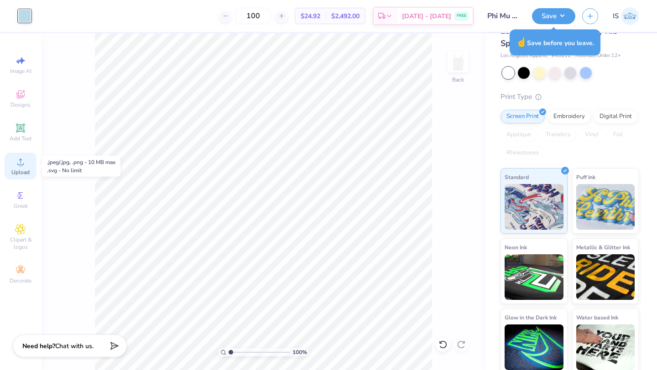
click at [19, 172] on span "Upload" at bounding box center [20, 172] width 18 height 7
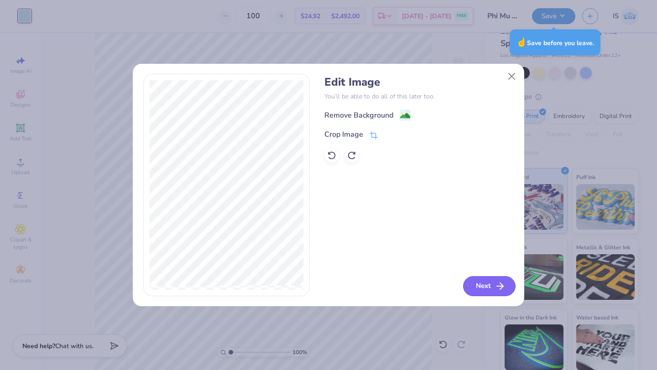
click at [490, 290] on button "Next" at bounding box center [489, 286] width 52 height 20
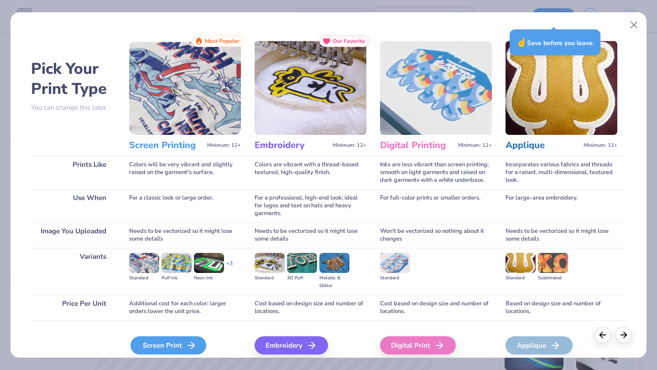
click at [159, 343] on div "Screen Print" at bounding box center [168, 346] width 76 height 18
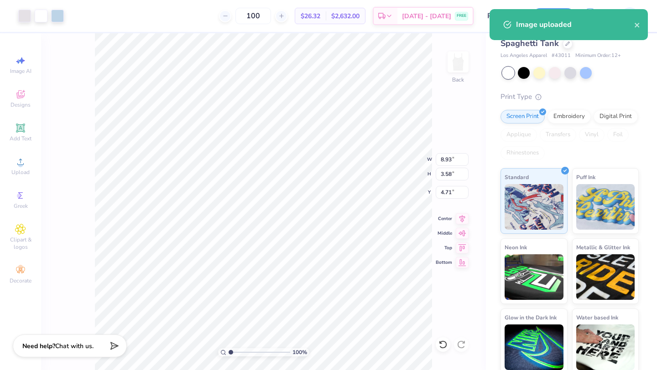
type input "6.50"
click at [170, 236] on div "Hold “Option ⌥” to see the space between elements." at bounding box center [209, 224] width 97 height 26
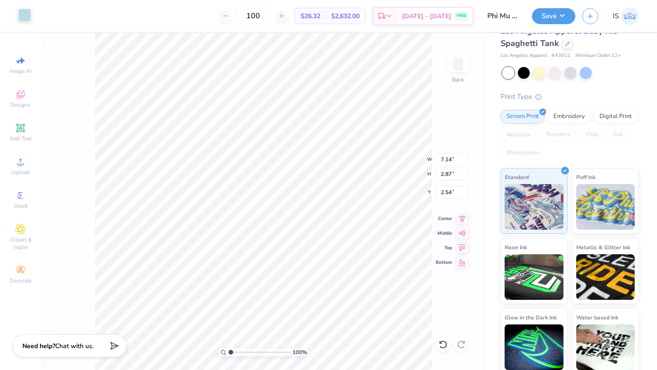
click at [22, 17] on div at bounding box center [24, 15] width 13 height 13
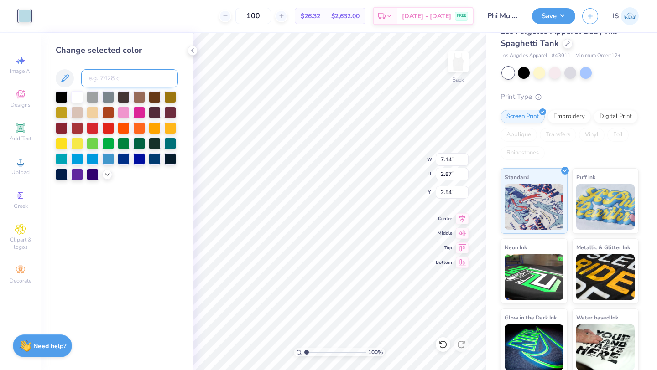
click at [119, 79] on input at bounding box center [129, 78] width 97 height 18
type input "544"
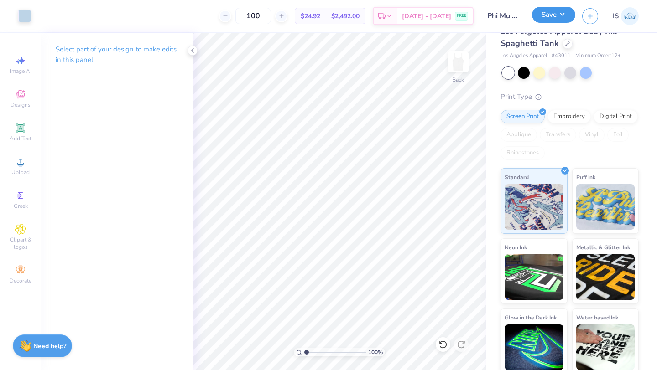
click at [548, 22] on button "Save" at bounding box center [553, 15] width 43 height 16
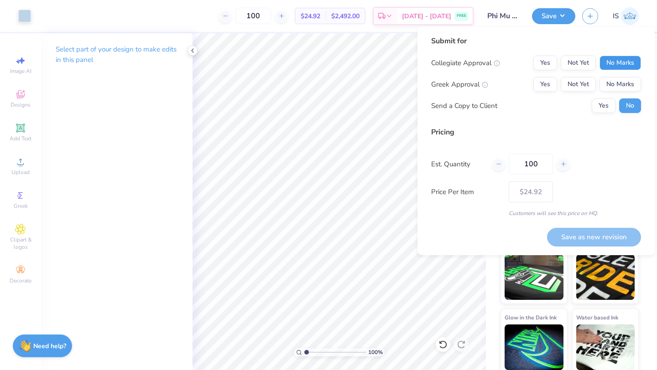
click at [616, 59] on button "No Marks" at bounding box center [619, 63] width 41 height 15
click at [571, 88] on button "Not Yet" at bounding box center [577, 84] width 35 height 15
click at [611, 111] on button "Yes" at bounding box center [603, 106] width 24 height 15
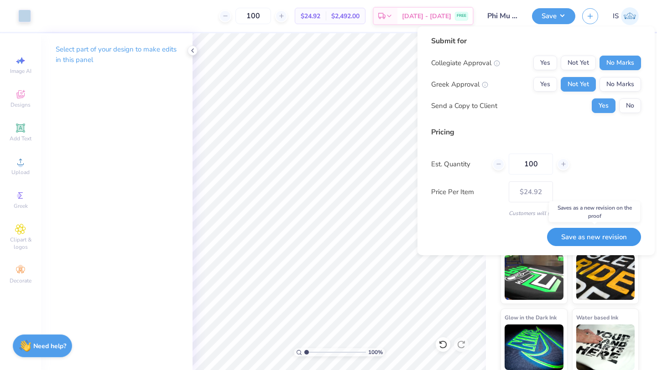
click at [580, 237] on button "Save as new revision" at bounding box center [594, 237] width 94 height 19
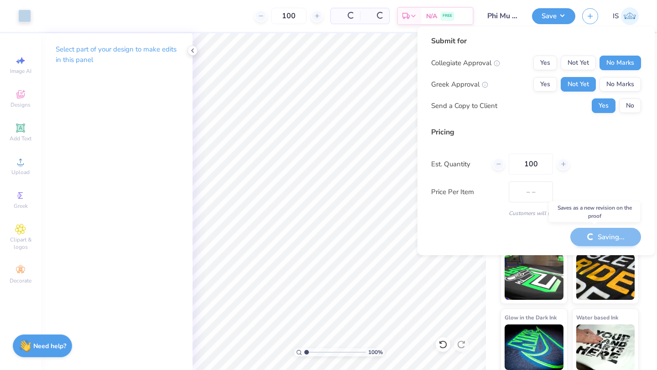
type input "$24.92"
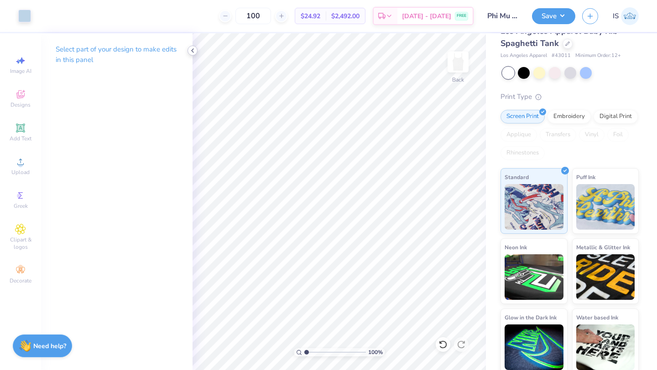
click at [192, 50] on polyline at bounding box center [193, 51] width 2 height 4
